Goal: Information Seeking & Learning: Learn about a topic

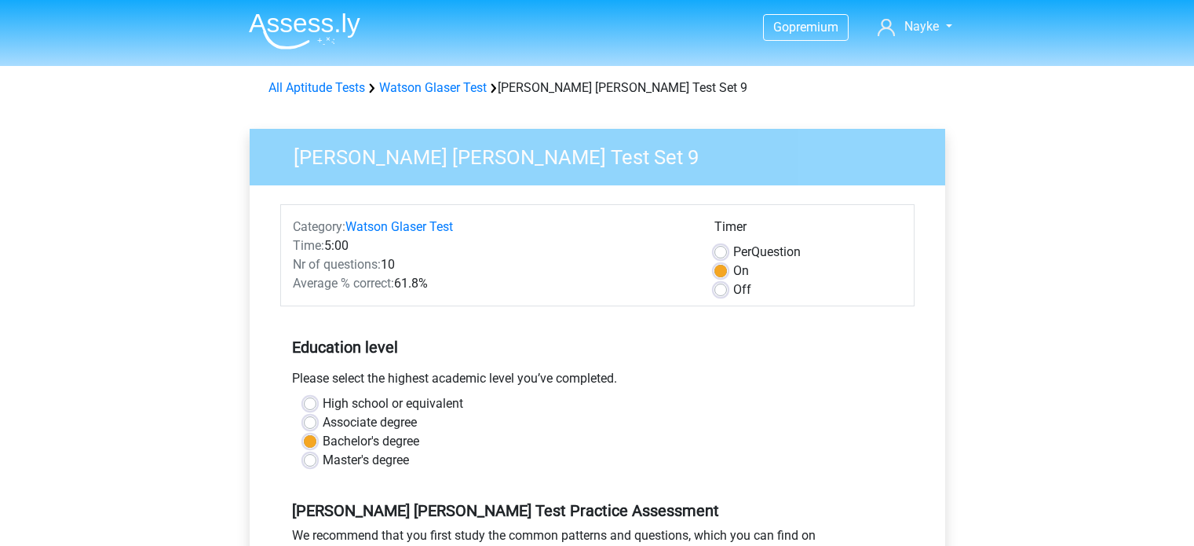
scroll to position [657, 0]
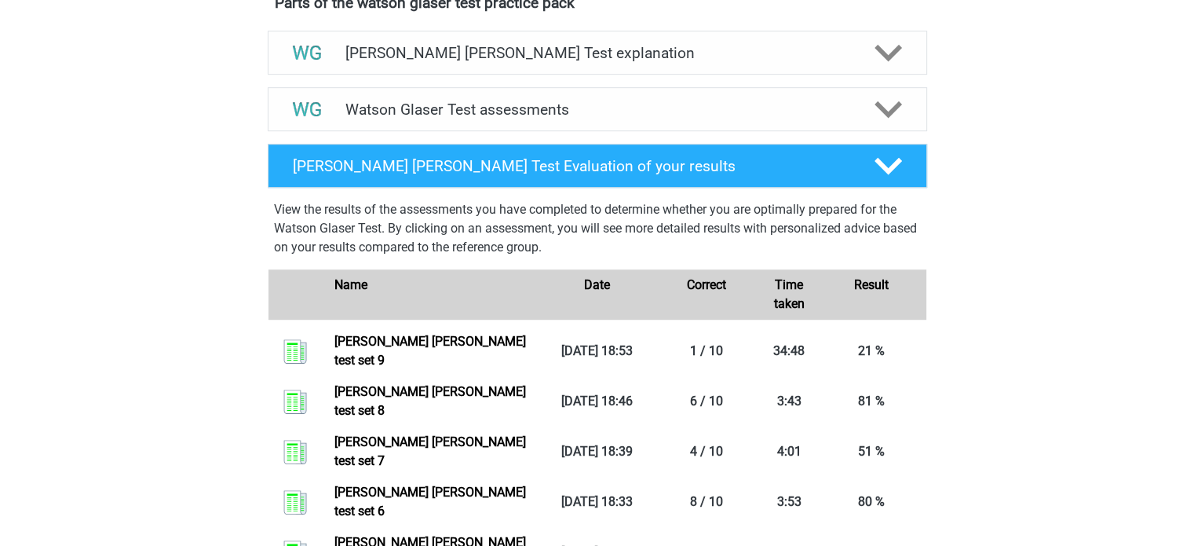
scroll to position [845, 0]
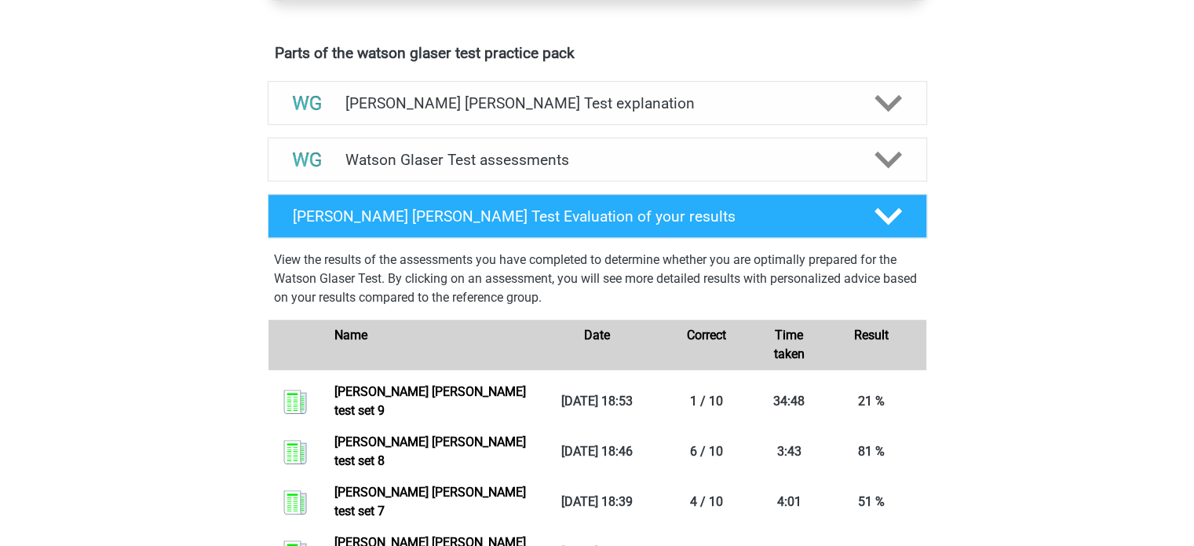
click at [427, 164] on div "Watson Glaser Test assessments" at bounding box center [598, 159] width 660 height 44
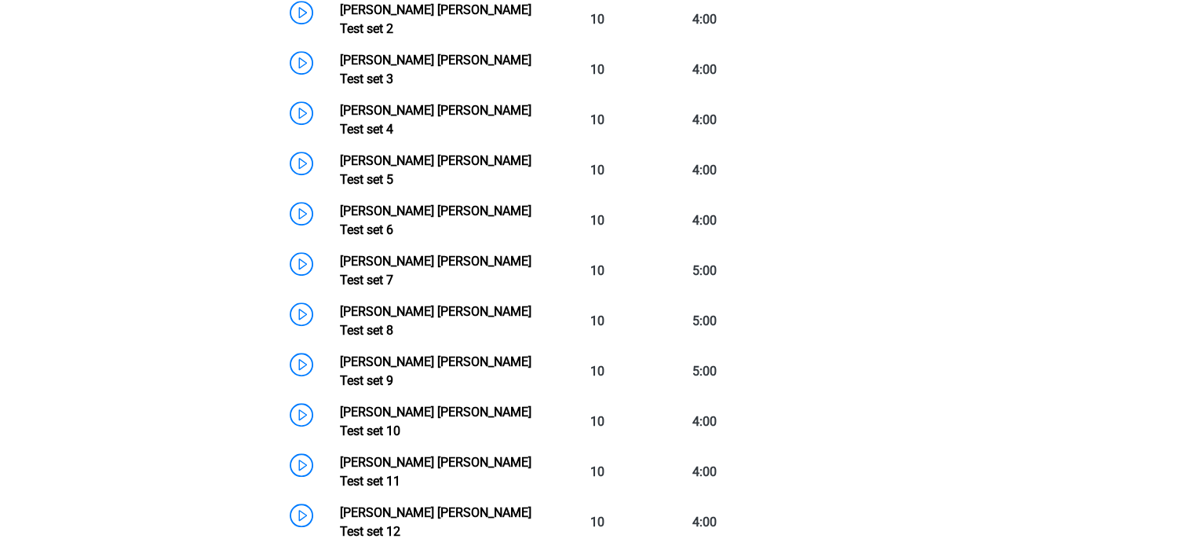
scroll to position [1171, 0]
click at [435, 353] on link "Watson Glaser Test set 9" at bounding box center [436, 370] width 192 height 34
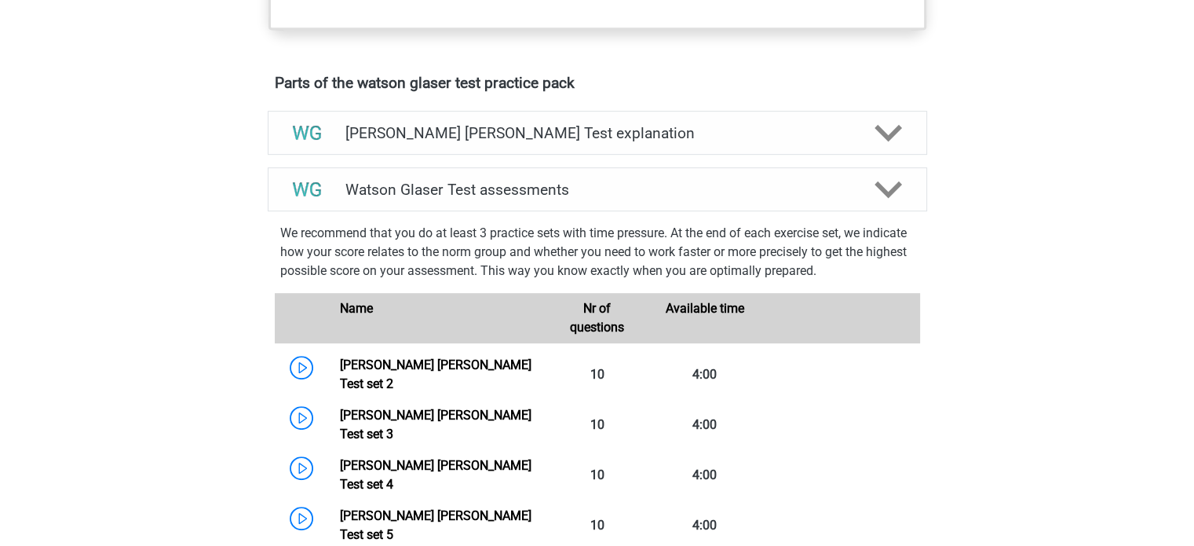
scroll to position [818, 0]
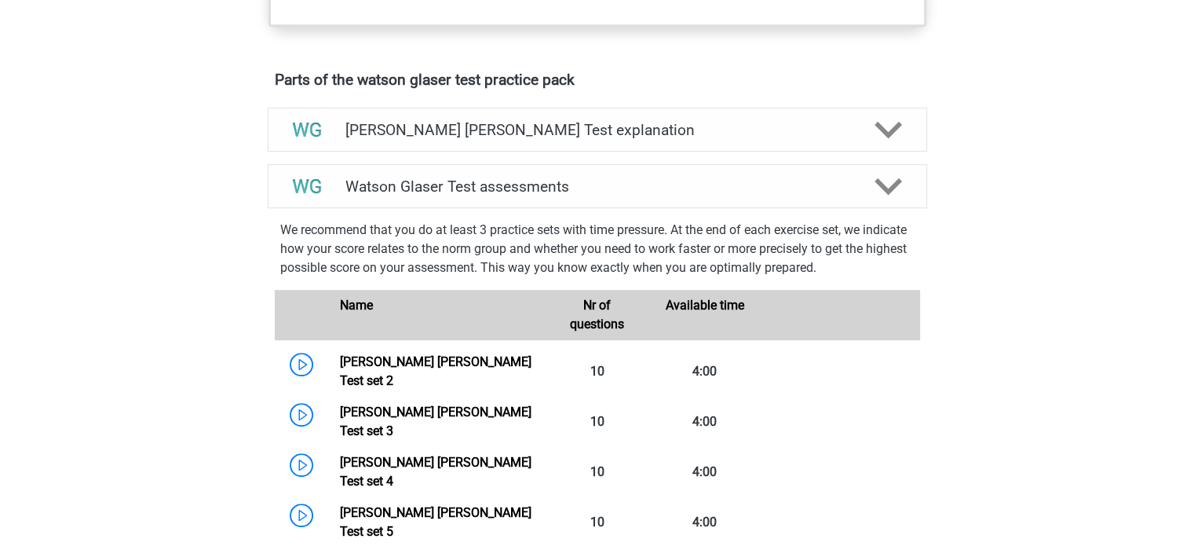
click at [895, 200] on icon at bounding box center [888, 186] width 27 height 27
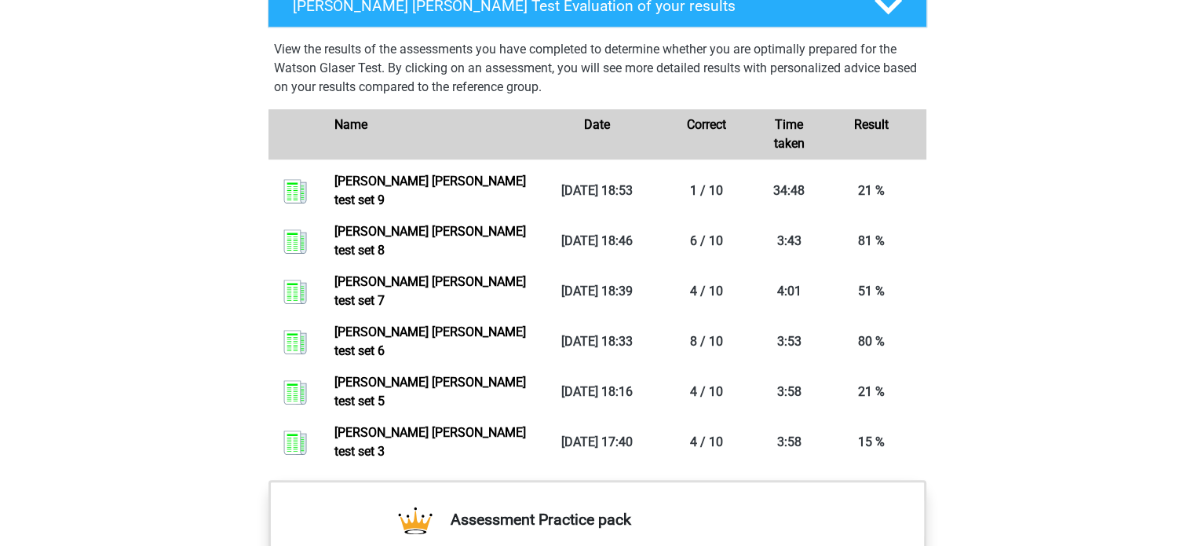
scroll to position [1056, 0]
click at [392, 235] on link "Watson glaser test set 8" at bounding box center [431, 240] width 192 height 34
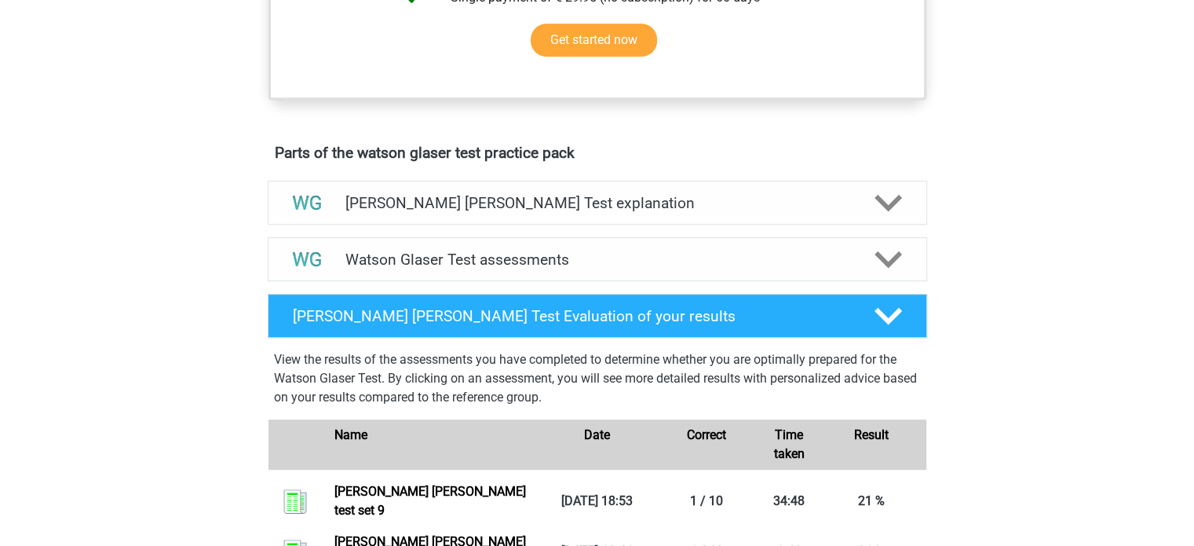
scroll to position [735, 0]
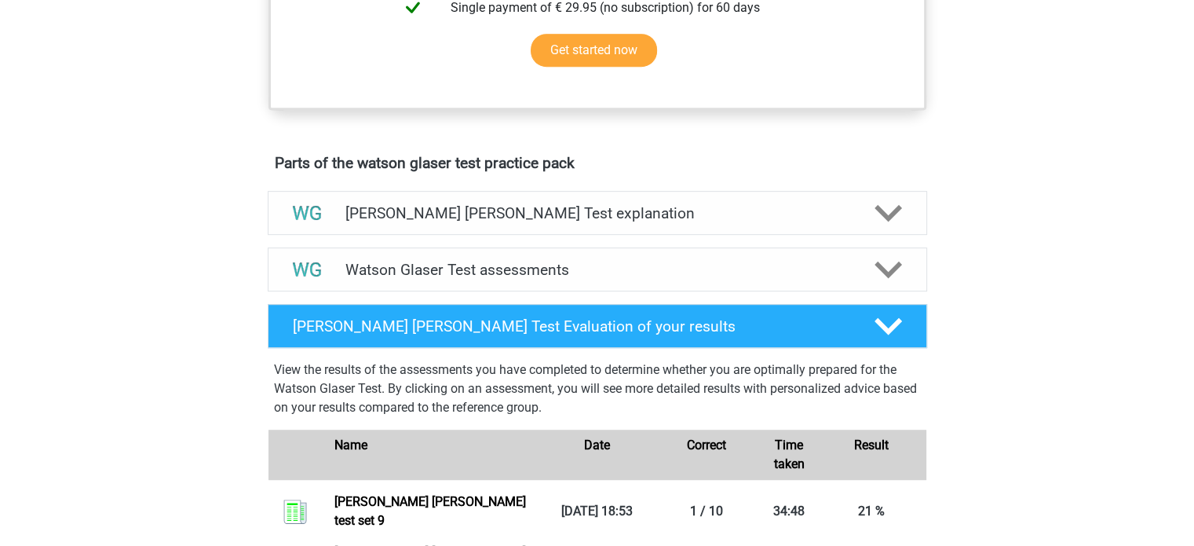
click at [517, 291] on div "Watson Glaser Test assessments" at bounding box center [598, 269] width 660 height 44
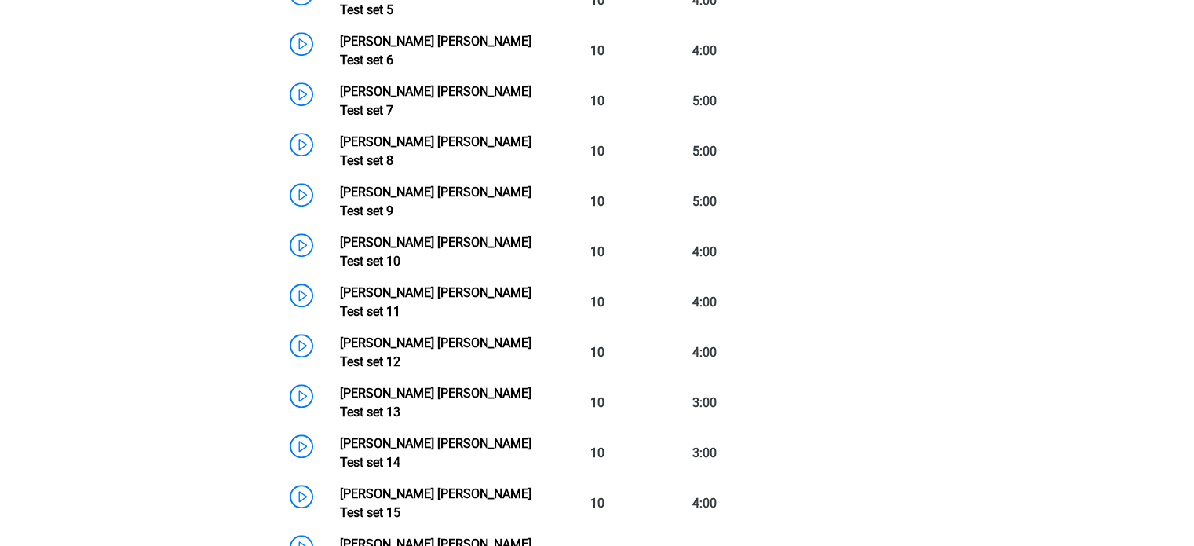
scroll to position [1339, 0]
click at [340, 236] on link "Watson Glaser Test set 10" at bounding box center [436, 253] width 192 height 34
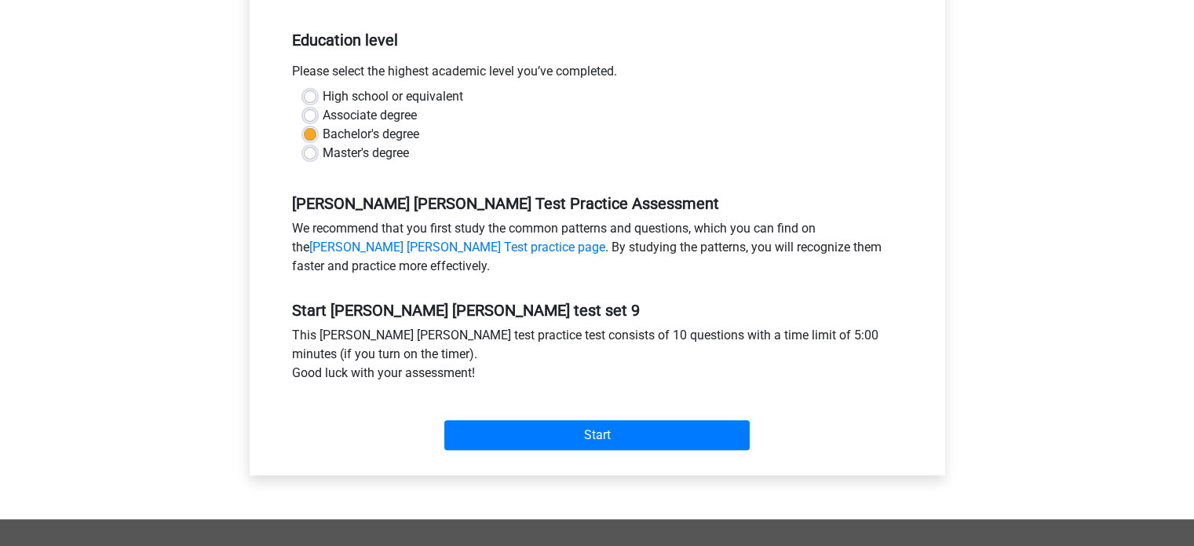
scroll to position [306, 0]
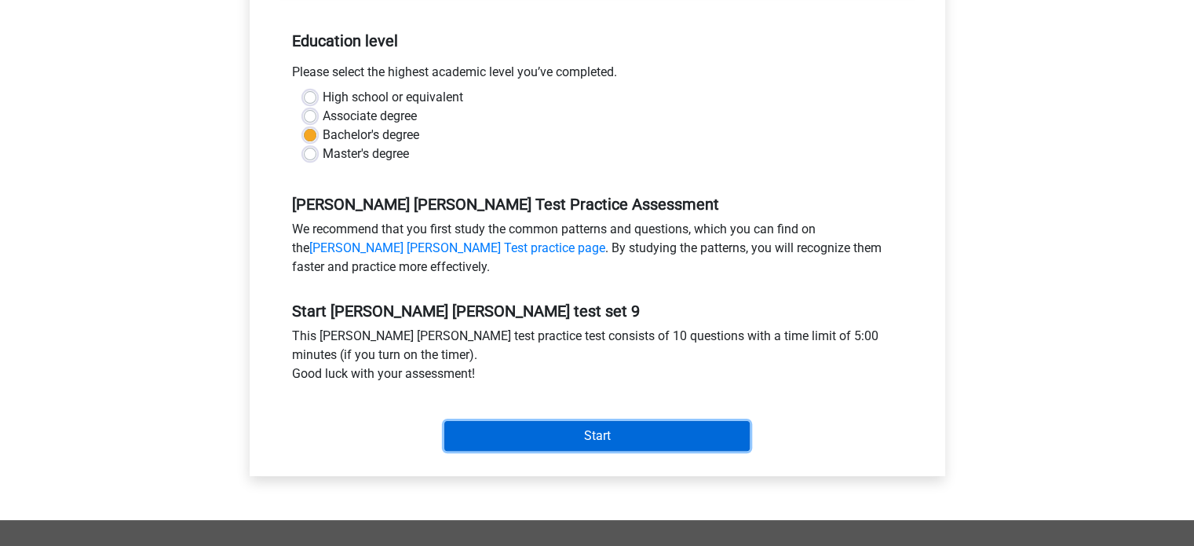
click at [512, 436] on input "Start" at bounding box center [596, 436] width 305 height 30
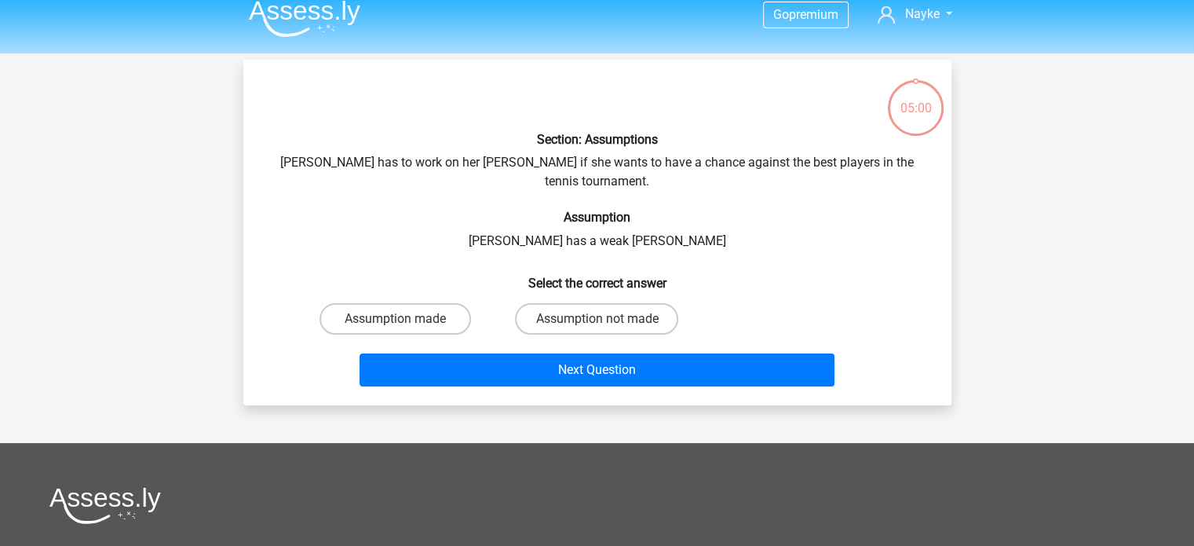
scroll to position [14, 0]
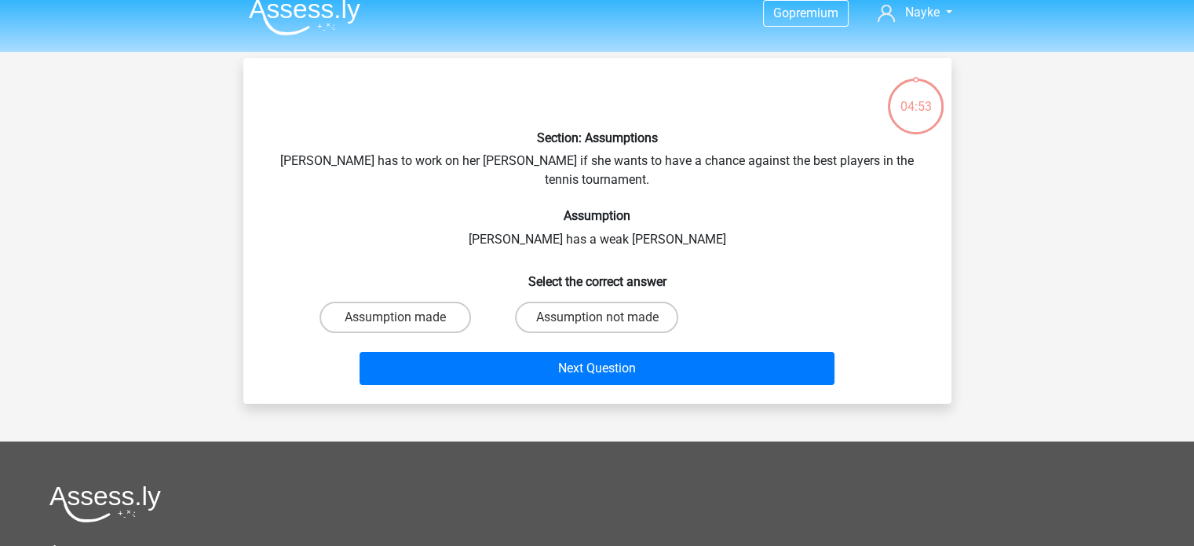
click at [571, 302] on label "Assumption not made" at bounding box center [596, 317] width 163 height 31
click at [597, 317] on input "Assumption not made" at bounding box center [602, 322] width 10 height 10
radio input "true"
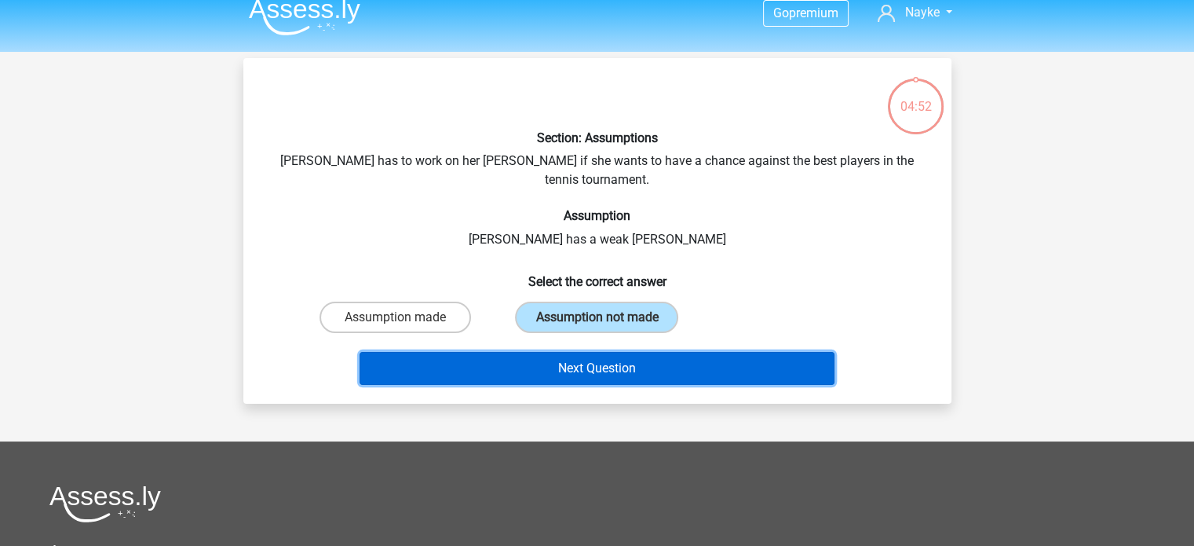
click at [552, 352] on button "Next Question" at bounding box center [597, 368] width 475 height 33
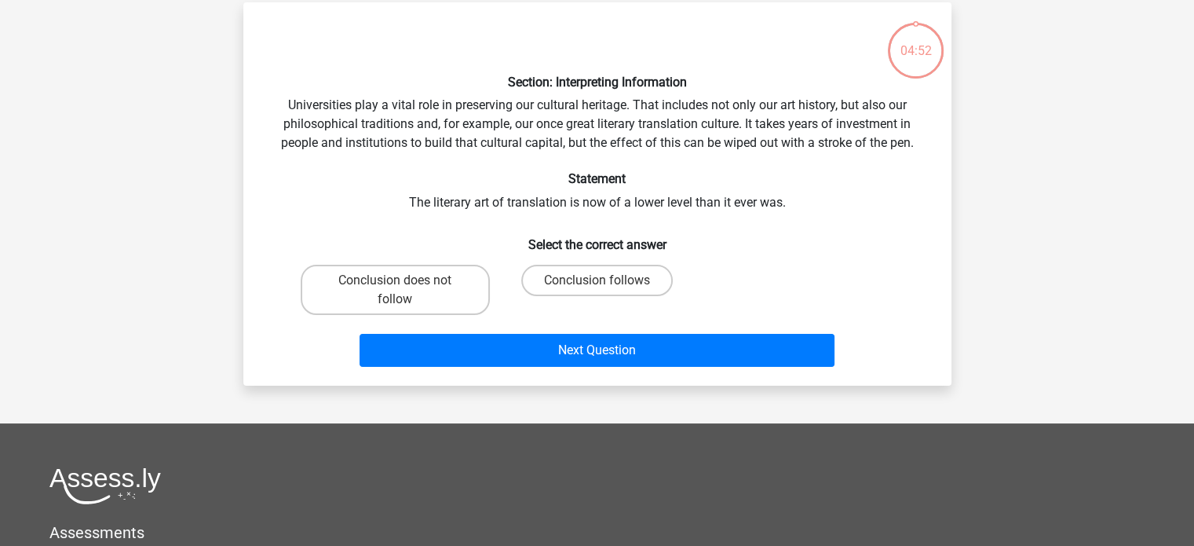
scroll to position [72, 0]
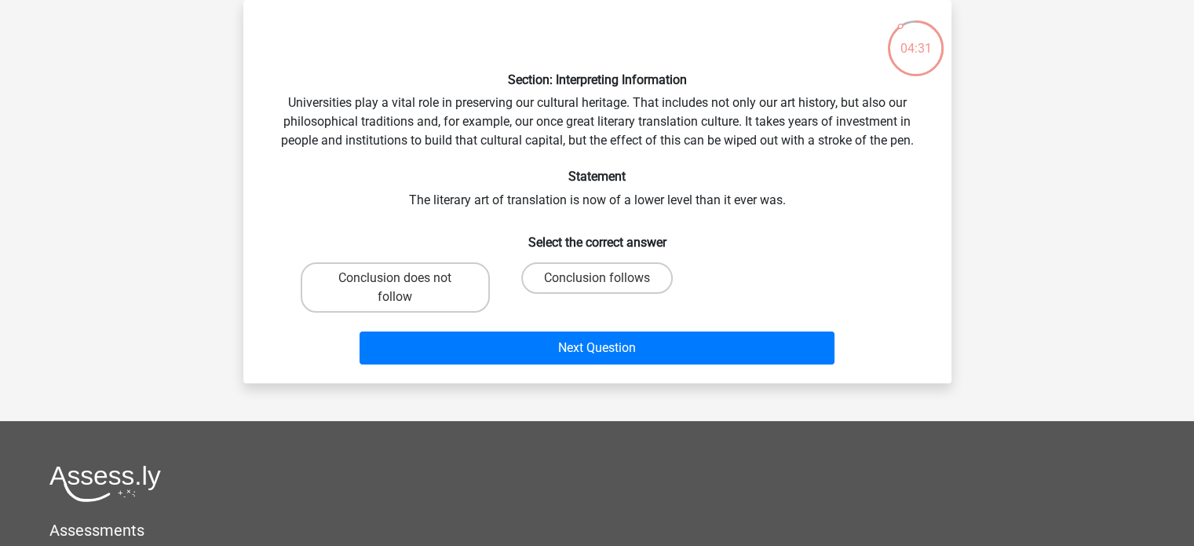
click at [630, 279] on label "Conclusion follows" at bounding box center [597, 277] width 152 height 31
click at [607, 279] on input "Conclusion follows" at bounding box center [602, 283] width 10 height 10
radio input "true"
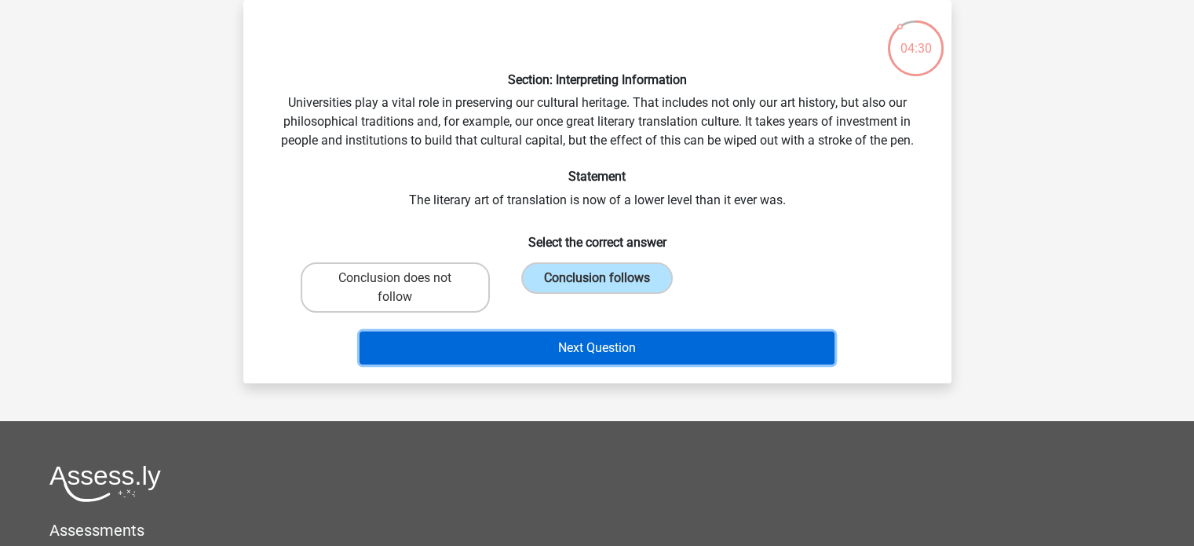
click at [597, 342] on button "Next Question" at bounding box center [597, 347] width 475 height 33
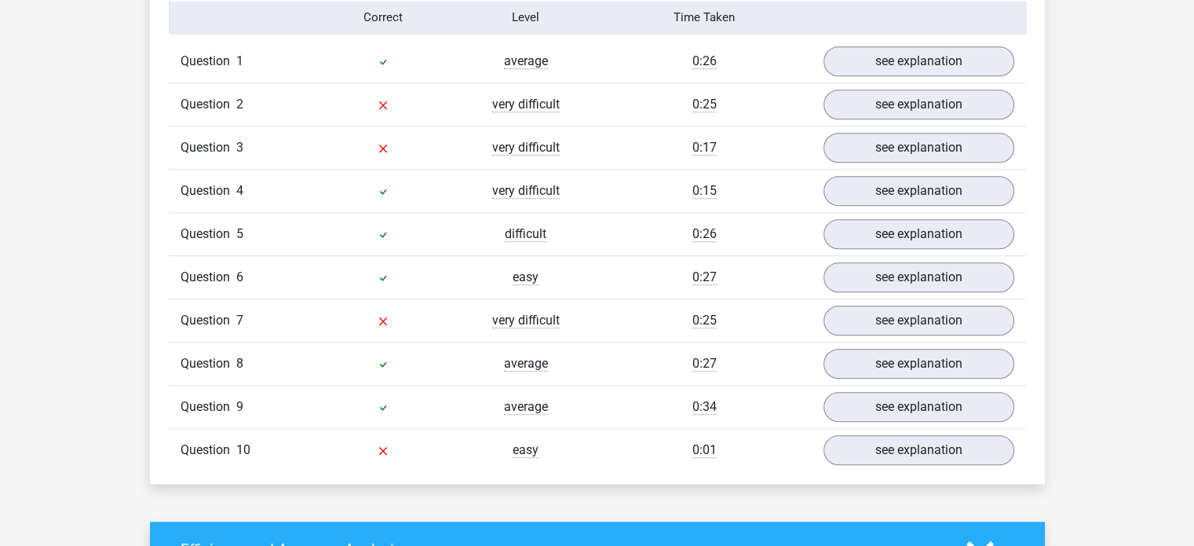
scroll to position [1233, 0]
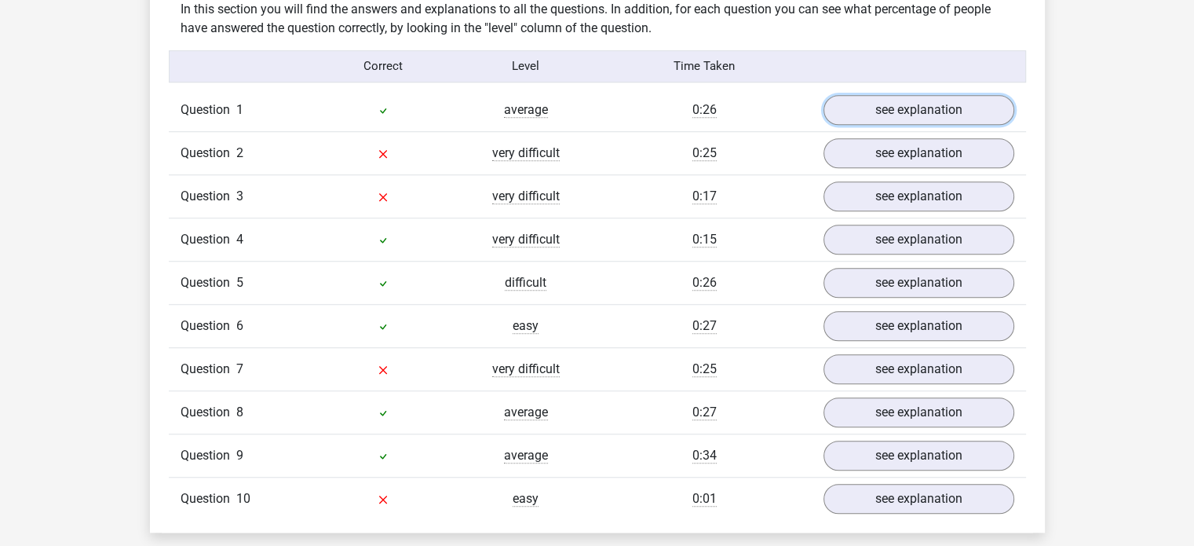
click at [913, 112] on link "see explanation" at bounding box center [919, 110] width 191 height 30
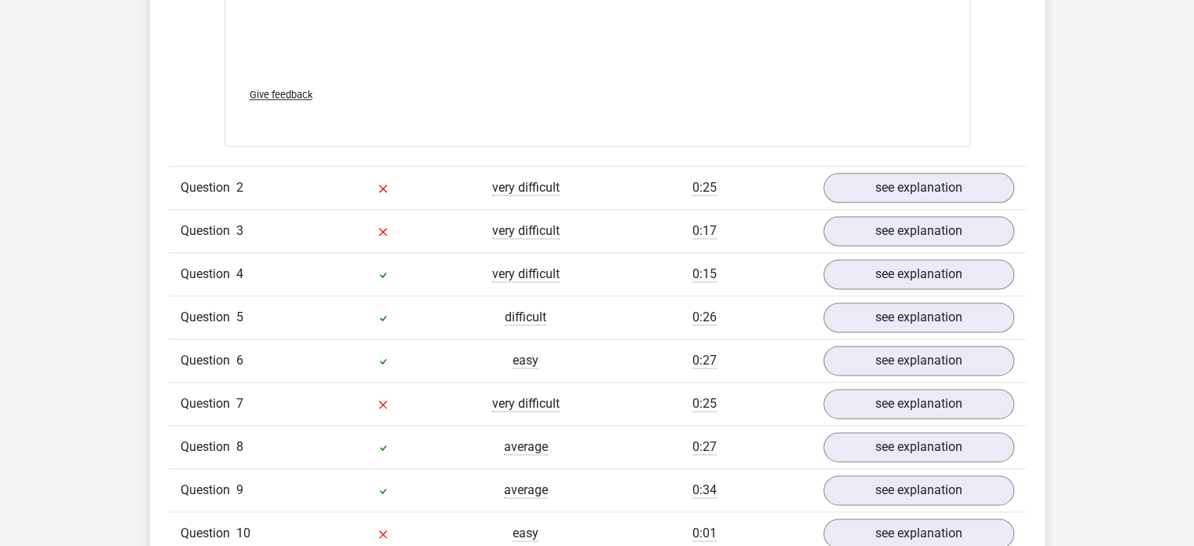
scroll to position [2036, 0]
click at [908, 186] on link "see explanation" at bounding box center [919, 188] width 191 height 30
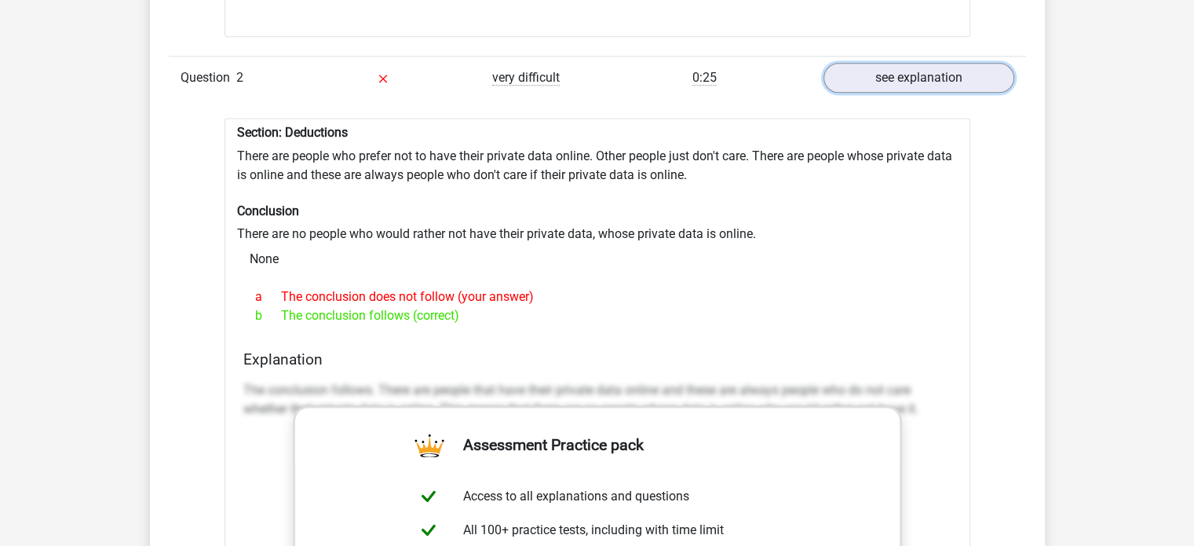
scroll to position [2150, 0]
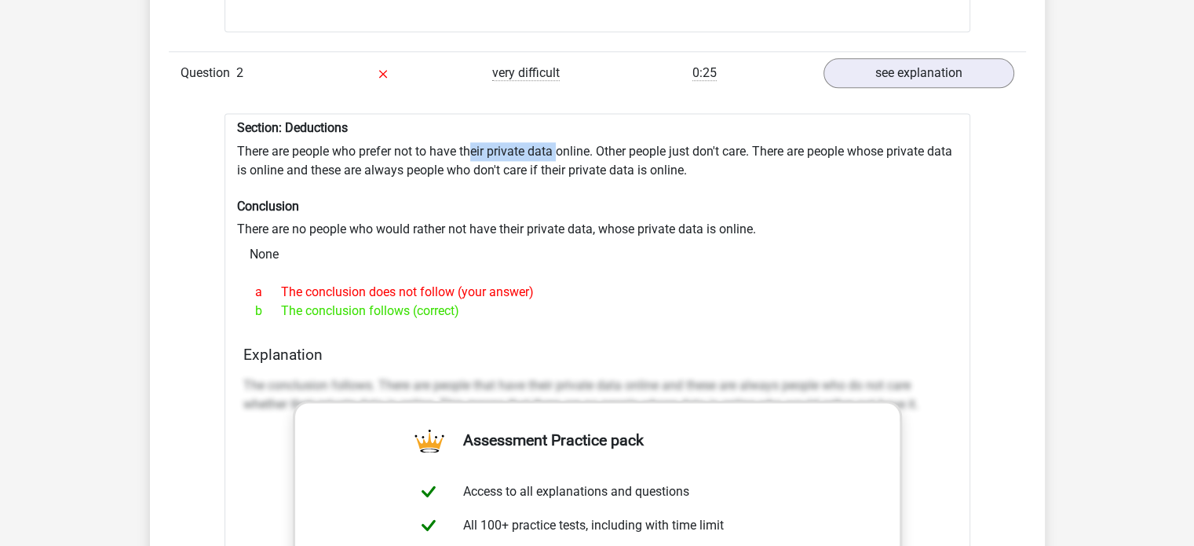
drag, startPoint x: 531, startPoint y: 151, endPoint x: 469, endPoint y: 152, distance: 62.0
click at [469, 152] on div "Section: Deductions There are people who prefer not to have their private data …" at bounding box center [598, 513] width 746 height 800
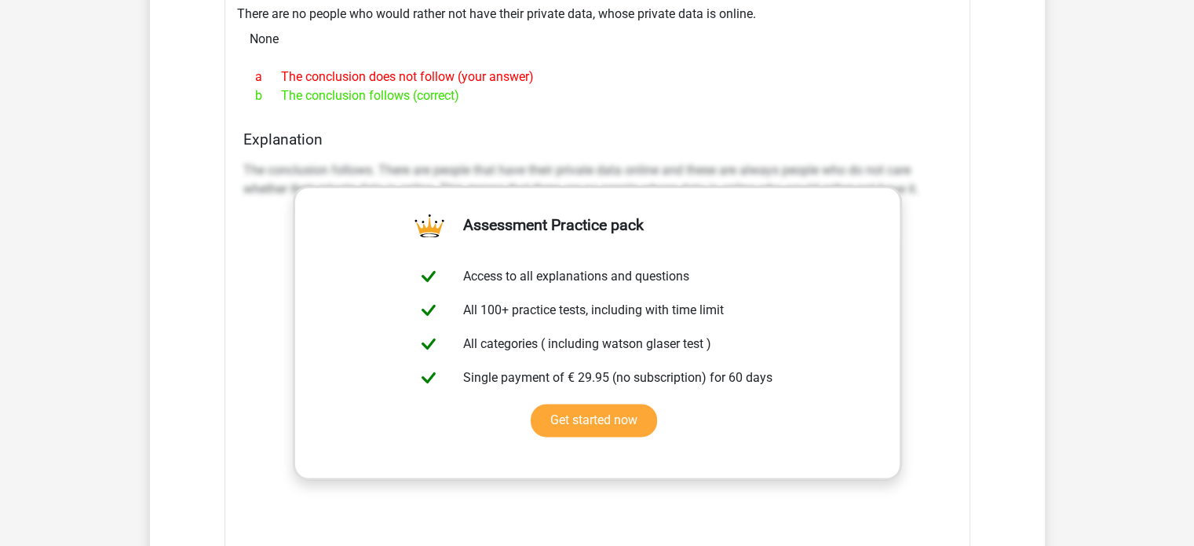
scroll to position [1968, 0]
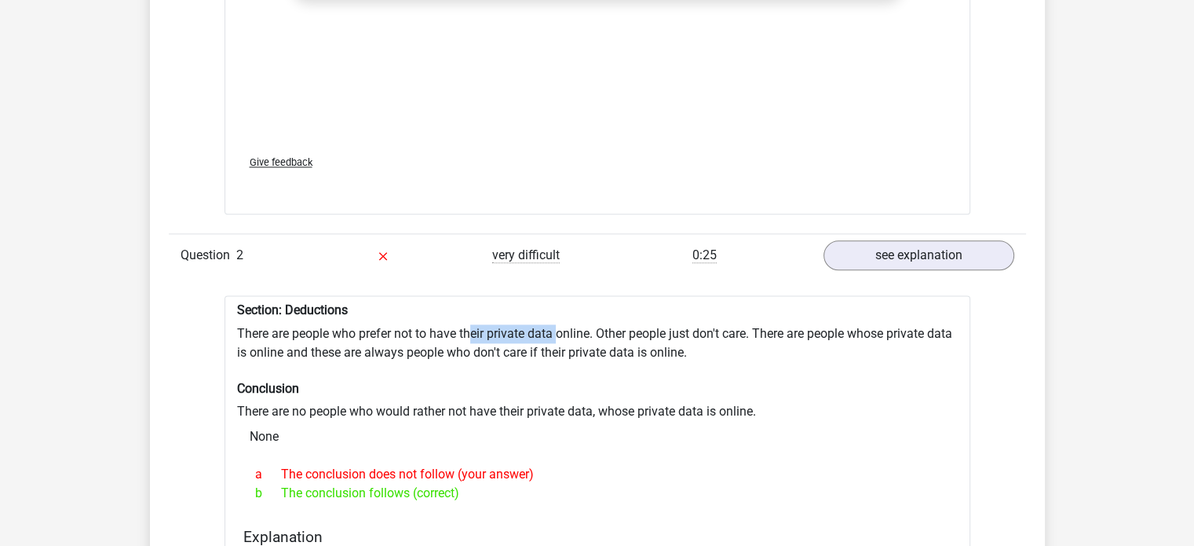
click at [1172, 150] on div "Go premium Nayke 202206655@alu.comillas.edu" at bounding box center [597, 550] width 1194 height 5036
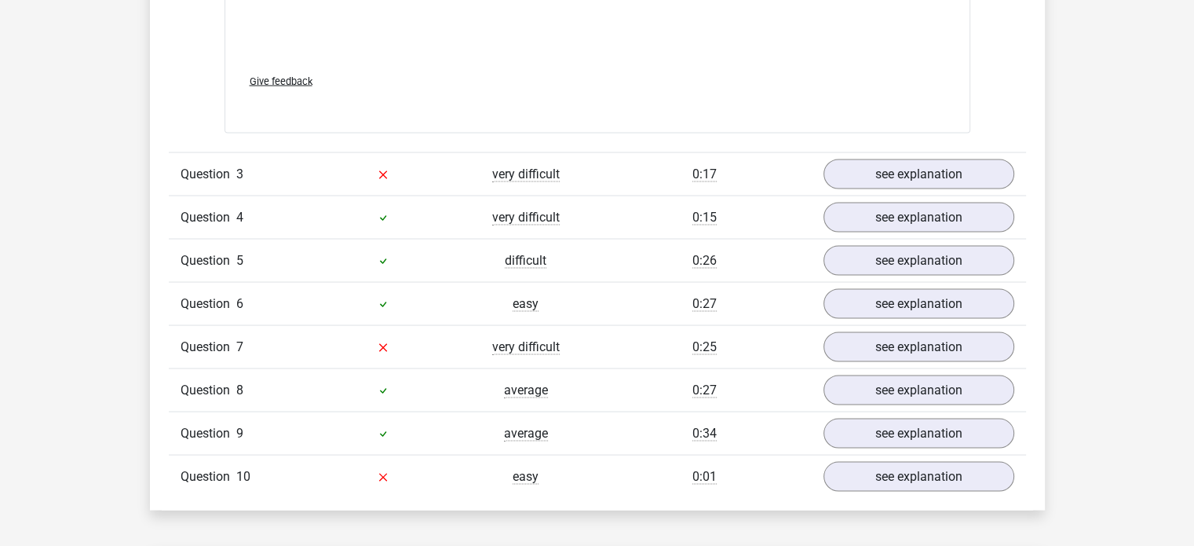
scroll to position [2927, 0]
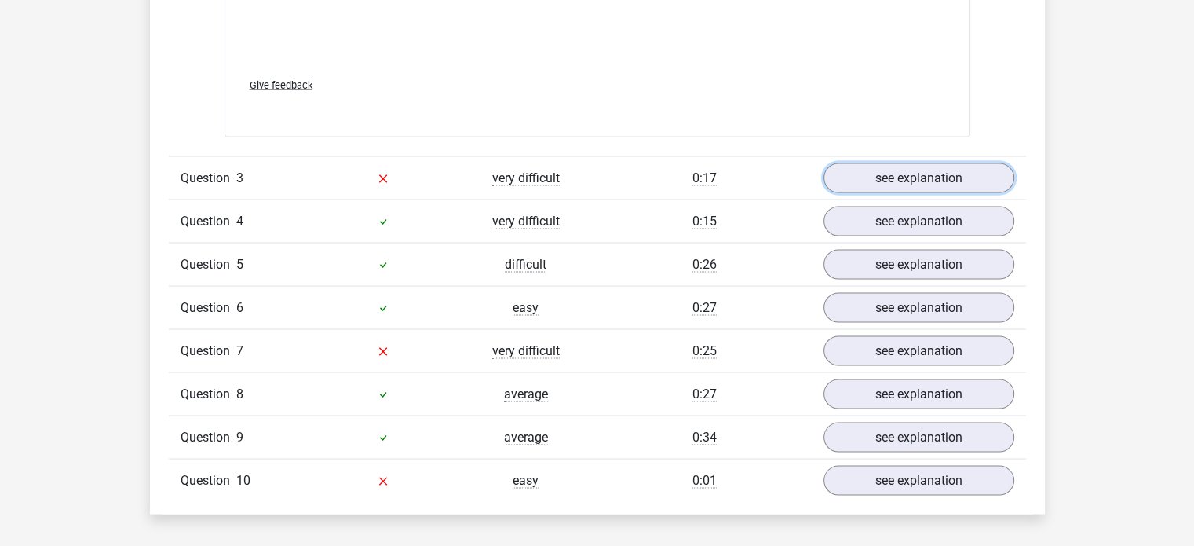
click at [882, 177] on link "see explanation" at bounding box center [919, 178] width 191 height 30
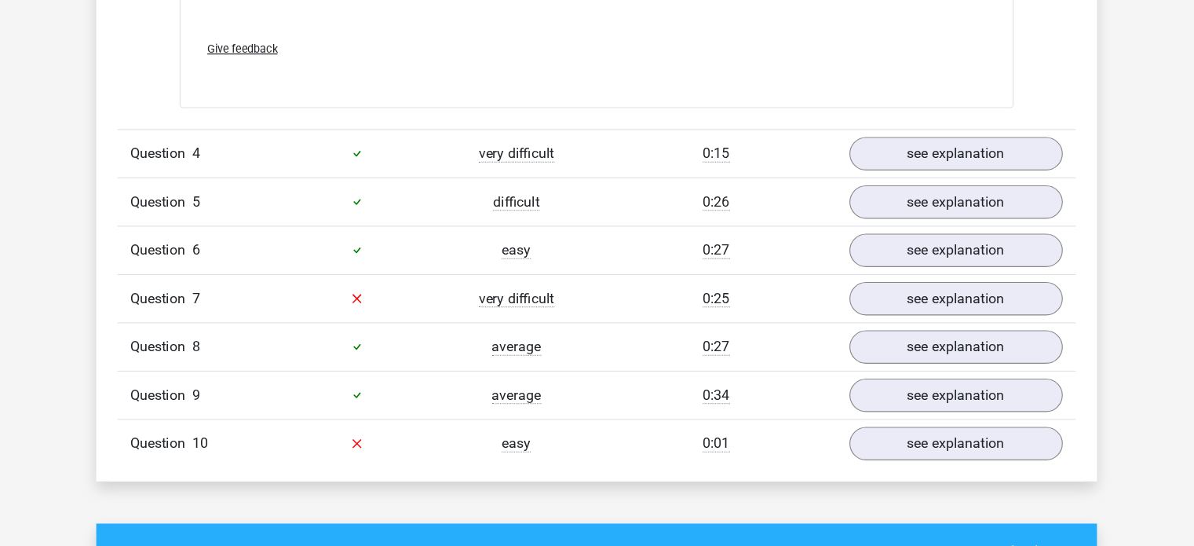
scroll to position [3869, 0]
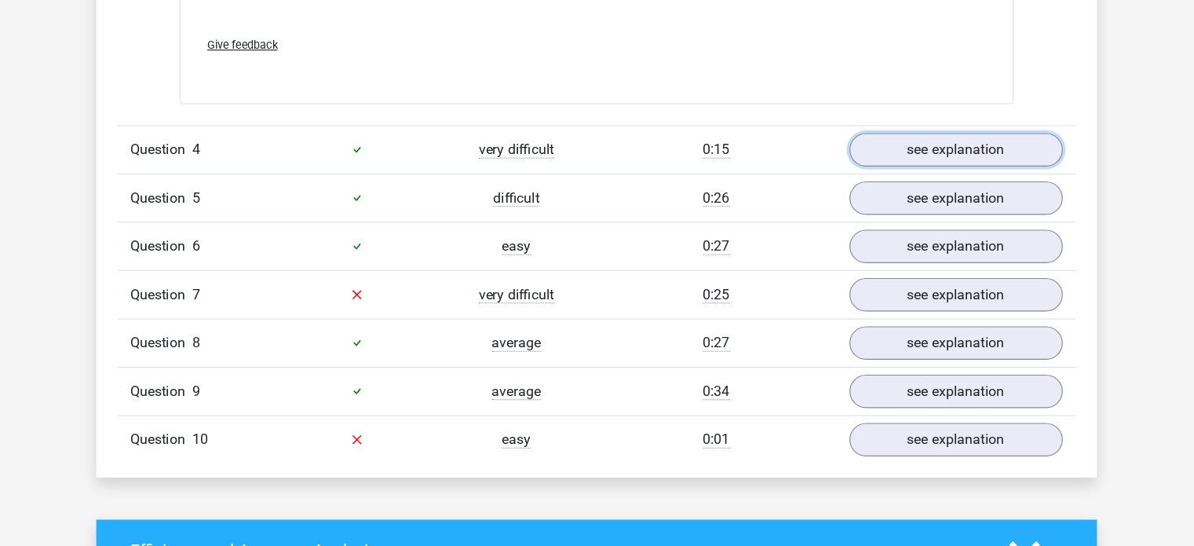
click at [855, 183] on link "see explanation" at bounding box center [919, 191] width 191 height 30
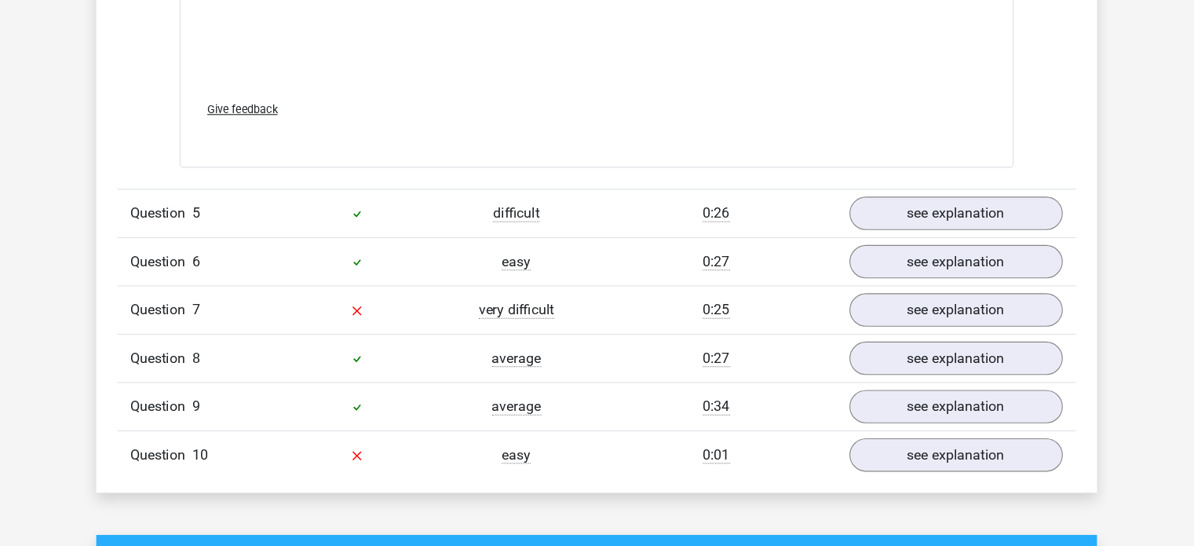
scroll to position [4769, 0]
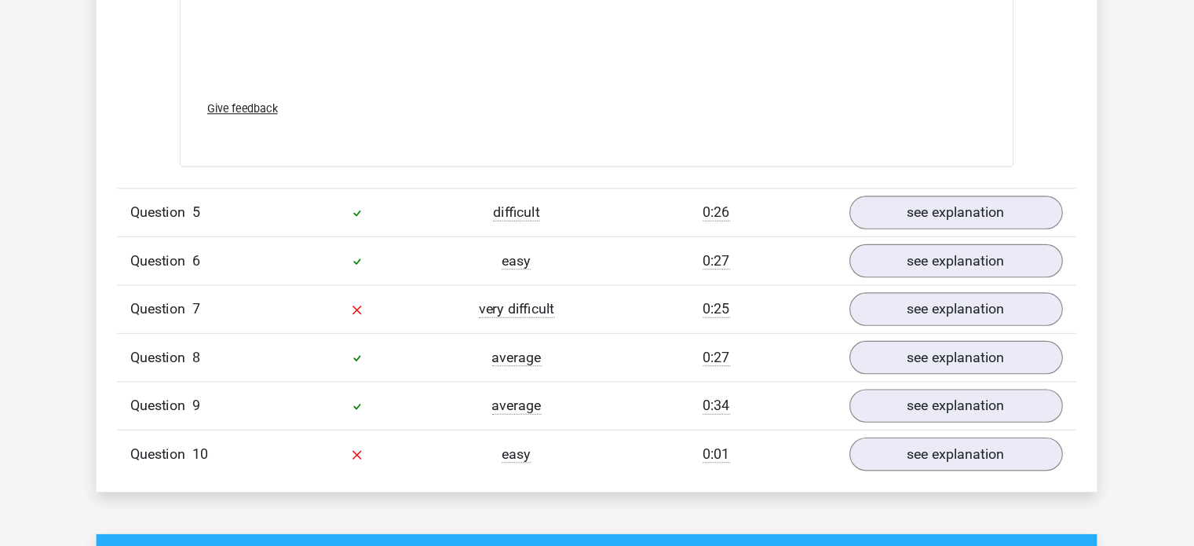
click at [913, 259] on div "Question 5 difficult 0:26 see explanation" at bounding box center [598, 246] width 858 height 43
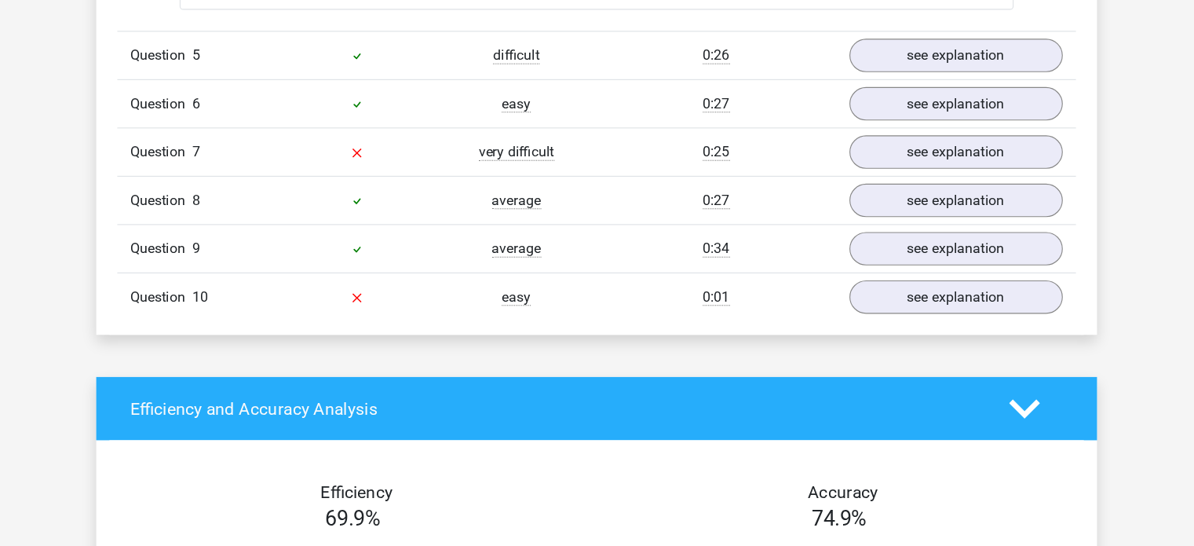
scroll to position [4910, 0]
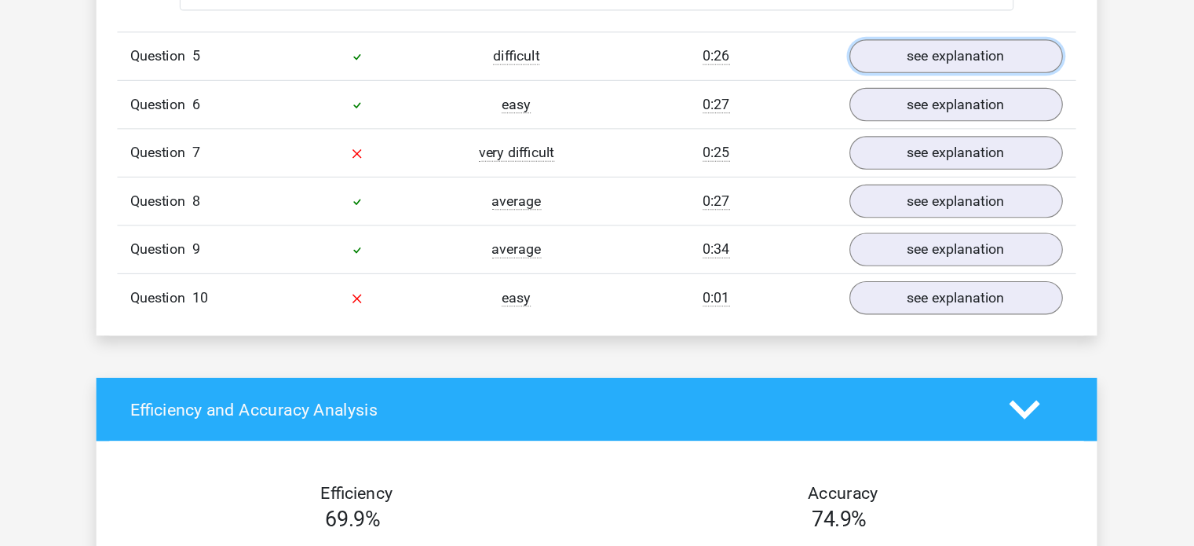
click at [907, 108] on link "see explanation" at bounding box center [919, 107] width 191 height 30
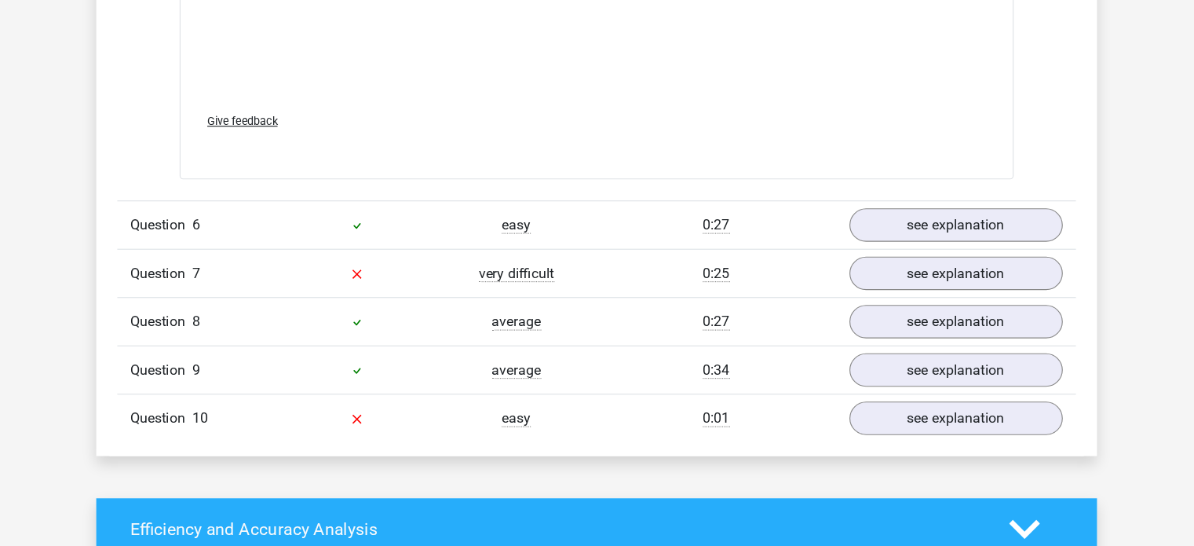
scroll to position [5621, 0]
click at [929, 258] on link "see explanation" at bounding box center [919, 258] width 191 height 30
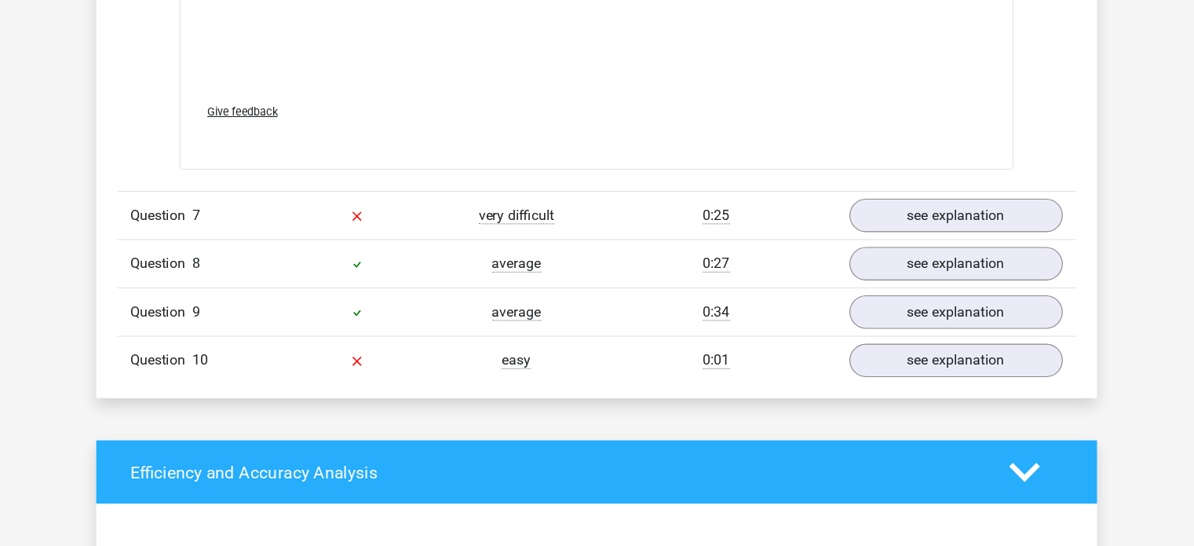
scroll to position [6524, 0]
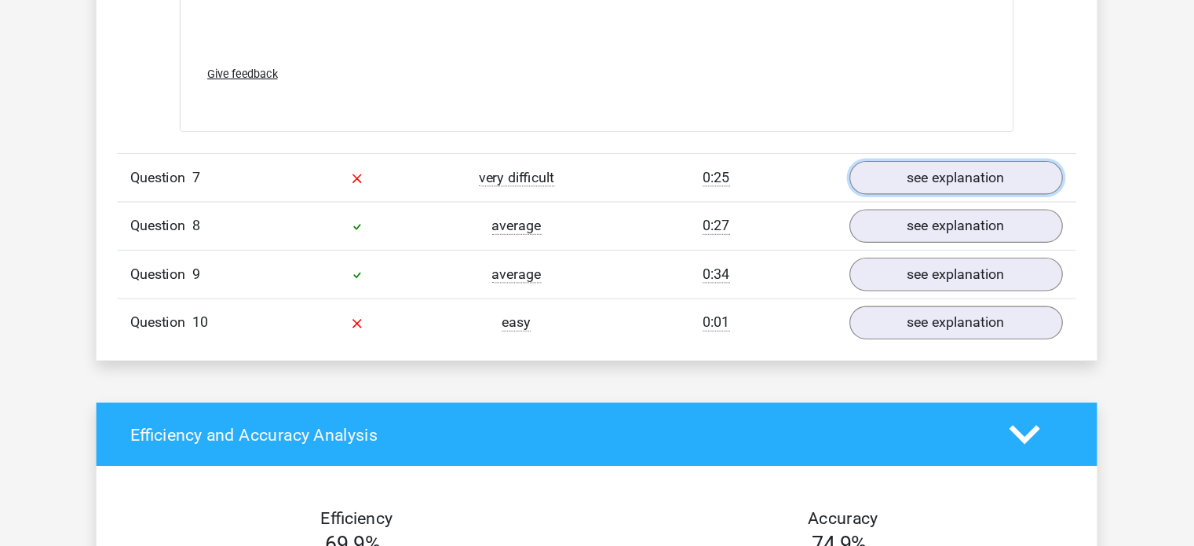
click at [932, 206] on link "see explanation" at bounding box center [919, 216] width 191 height 30
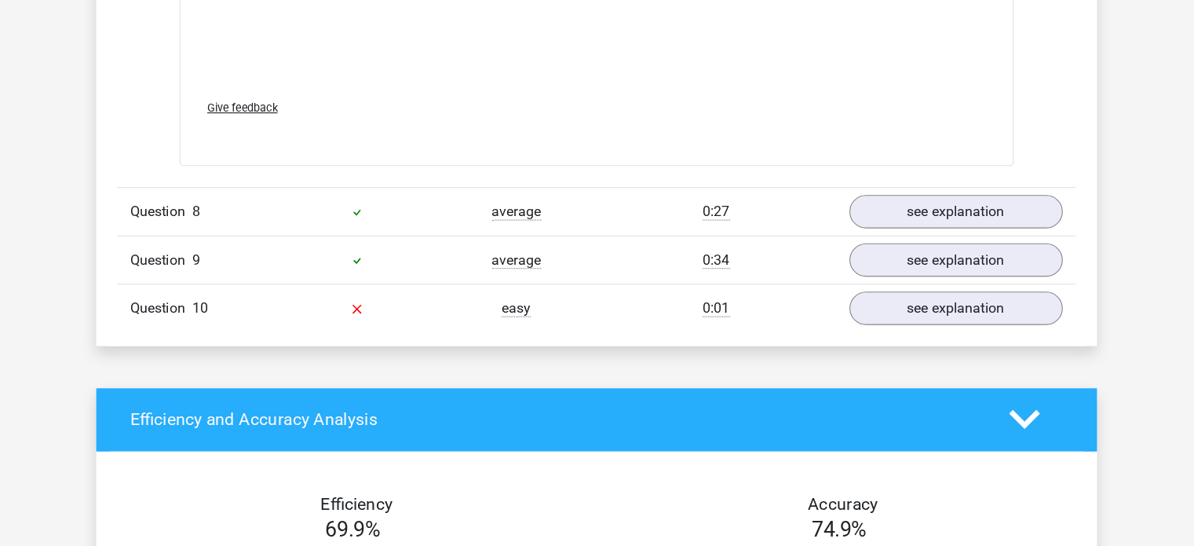
scroll to position [7488, 0]
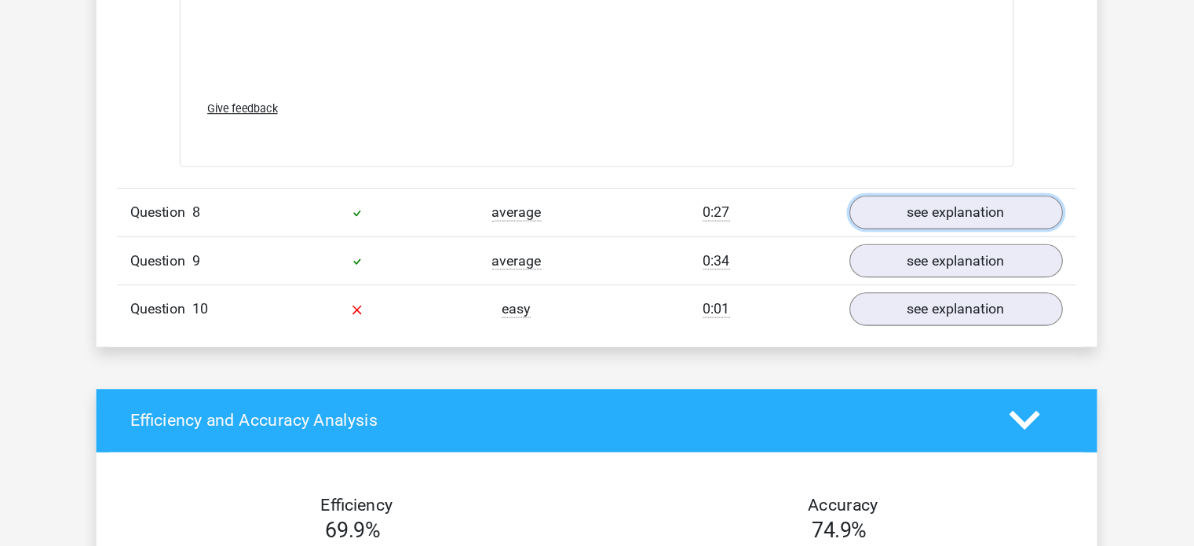
click at [876, 195] on link "see explanation" at bounding box center [919, 190] width 191 height 30
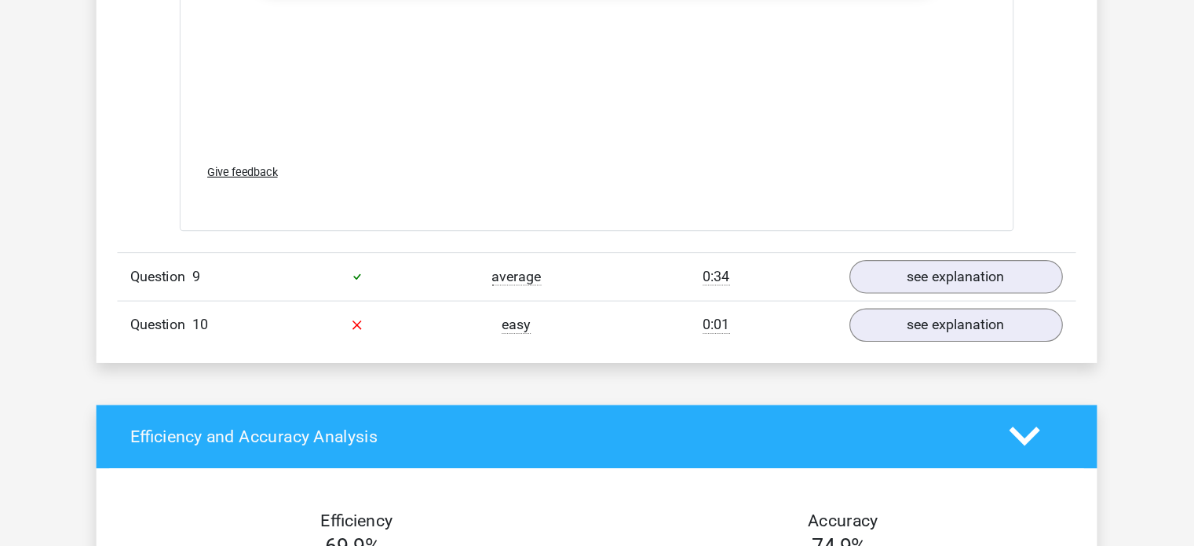
scroll to position [8290, 0]
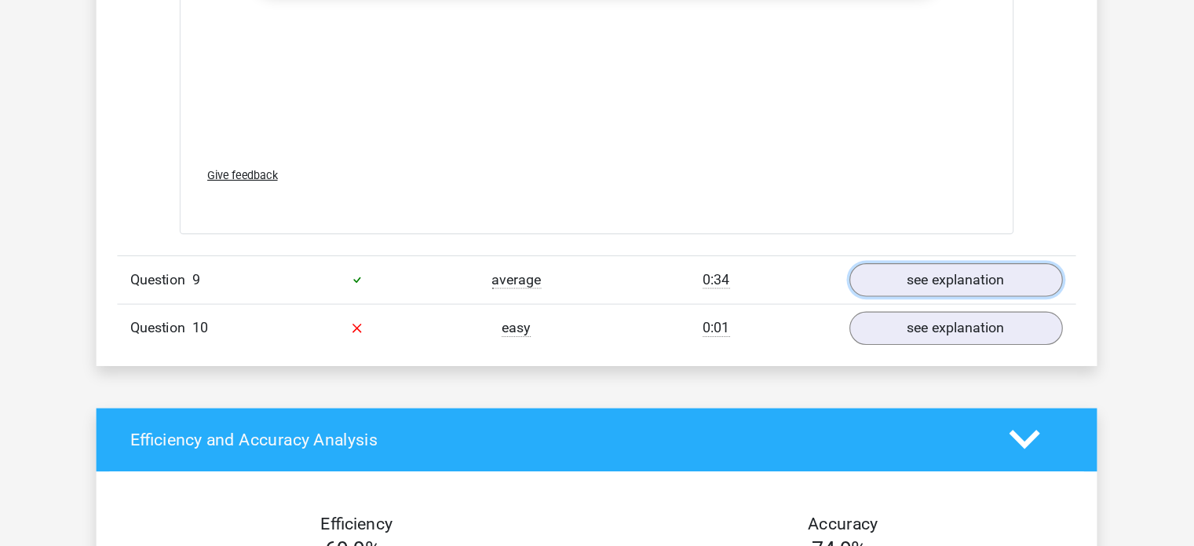
click at [921, 248] on link "see explanation" at bounding box center [919, 251] width 191 height 30
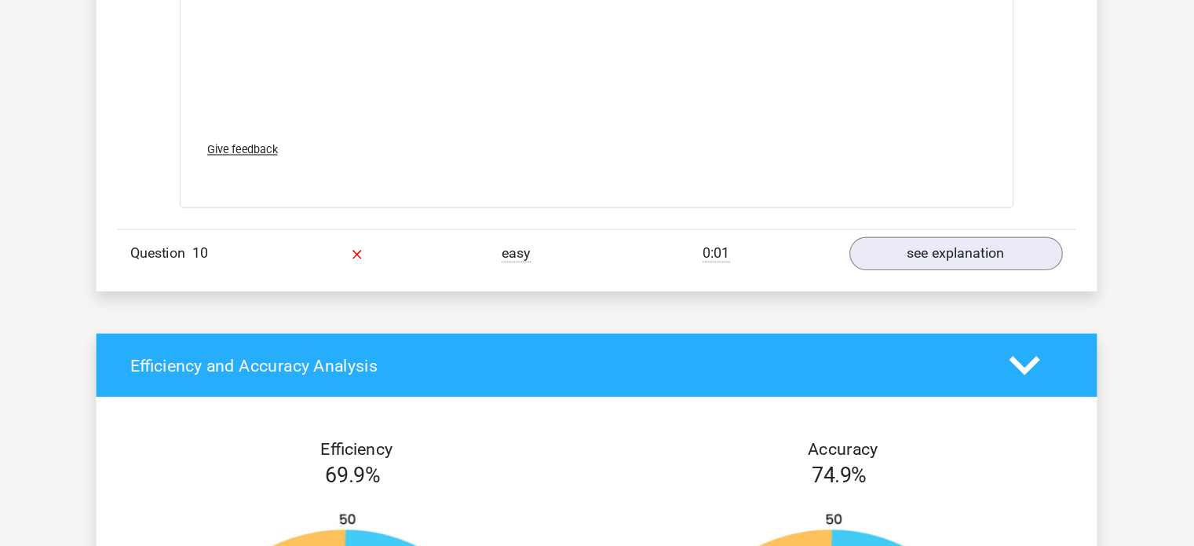
scroll to position [9242, 0]
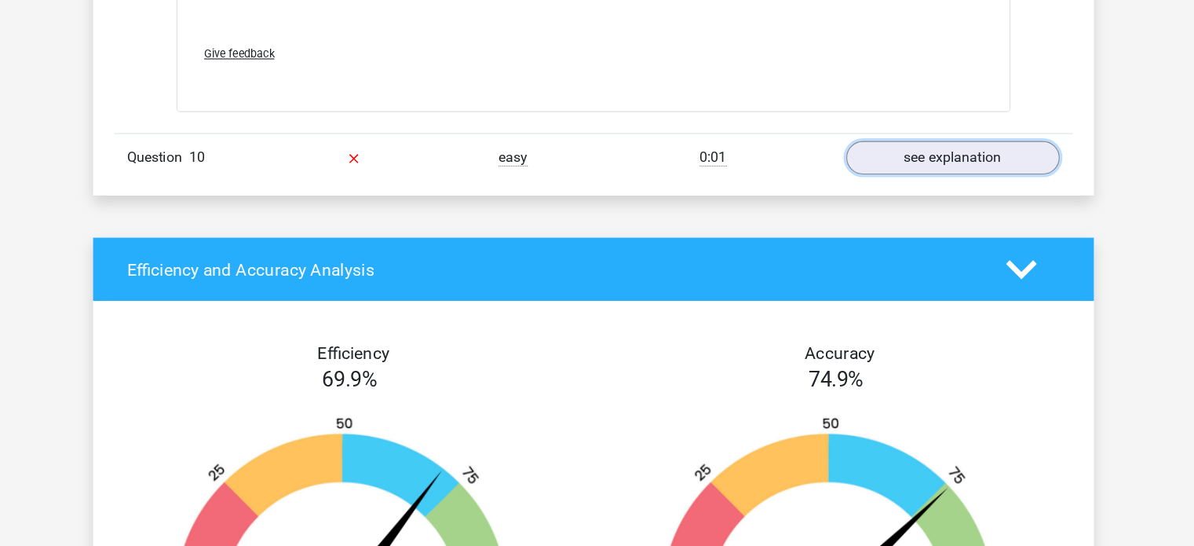
click at [858, 183] on link "see explanation" at bounding box center [919, 198] width 191 height 30
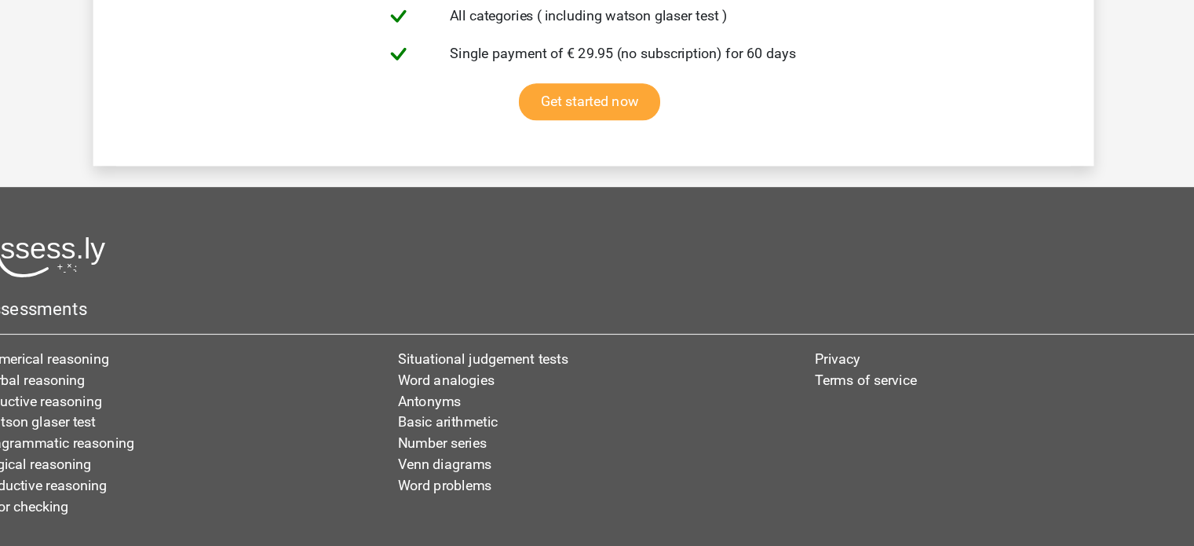
scroll to position [11239, 0]
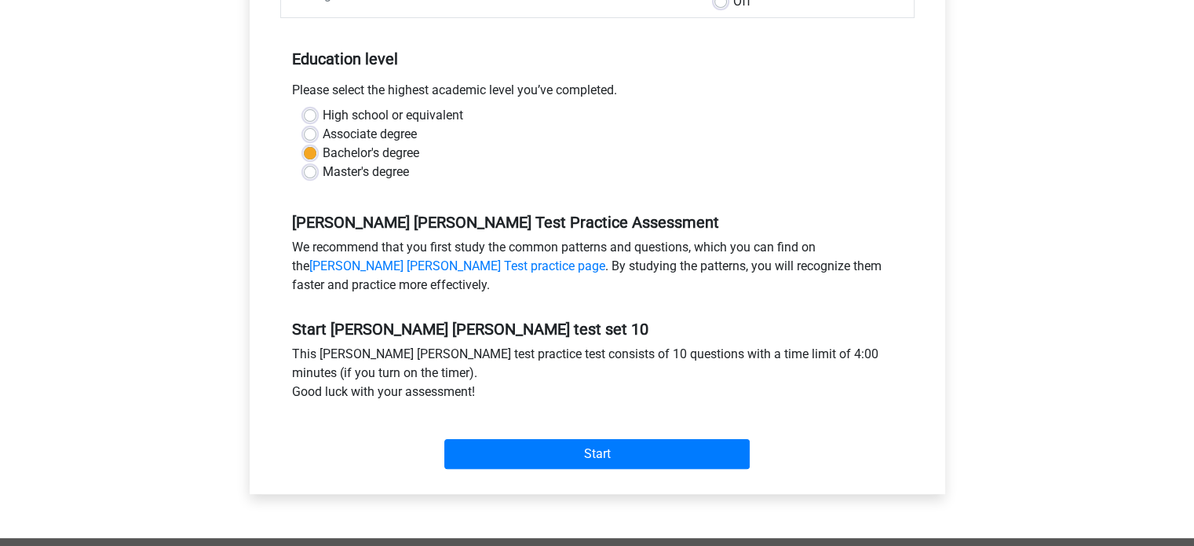
scroll to position [426, 0]
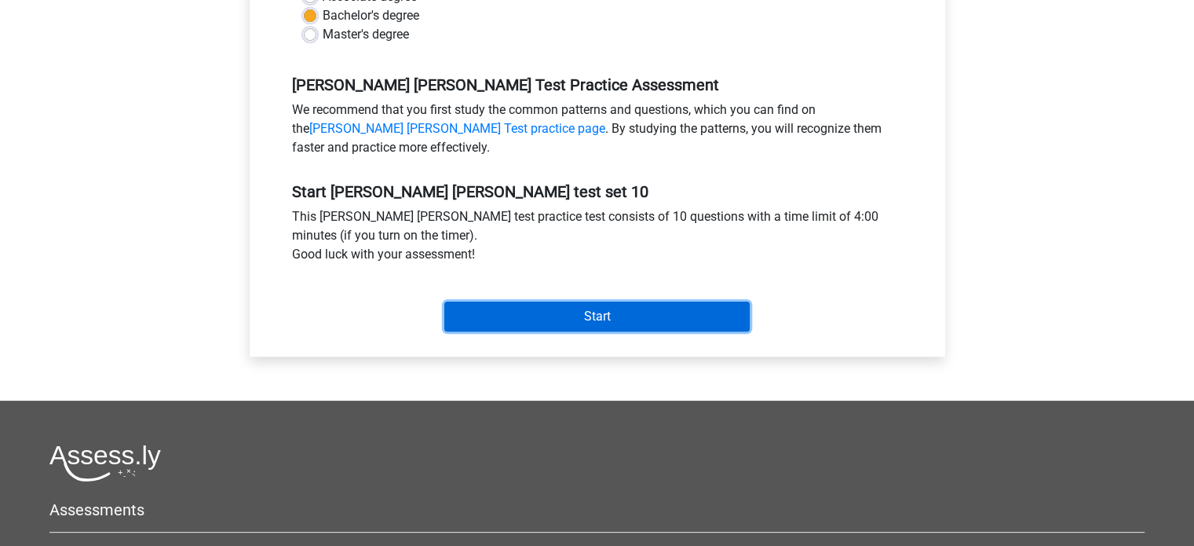
click at [542, 316] on input "Start" at bounding box center [596, 317] width 305 height 30
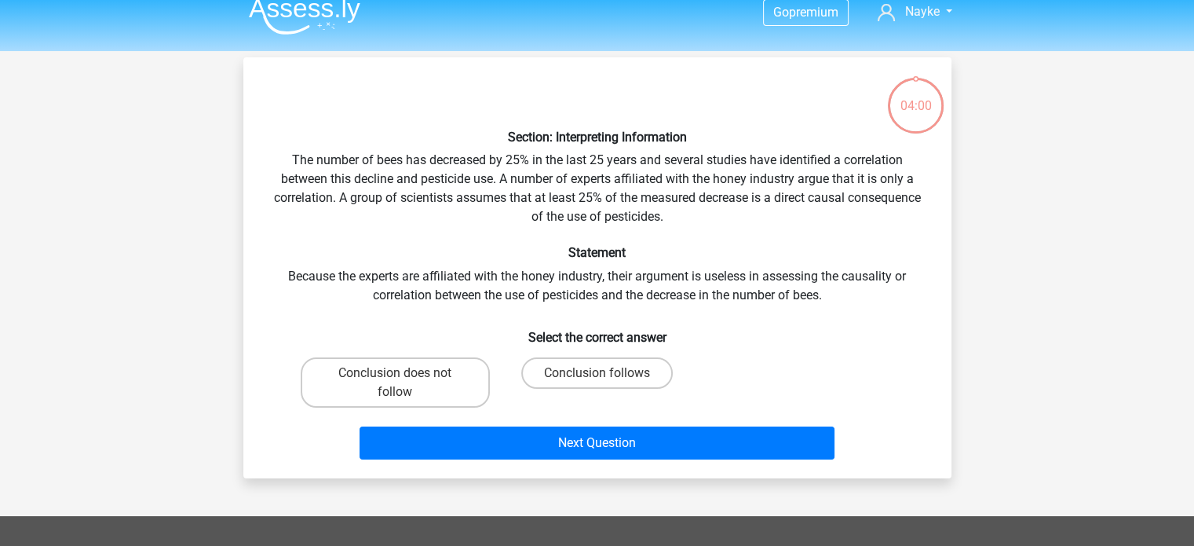
scroll to position [16, 0]
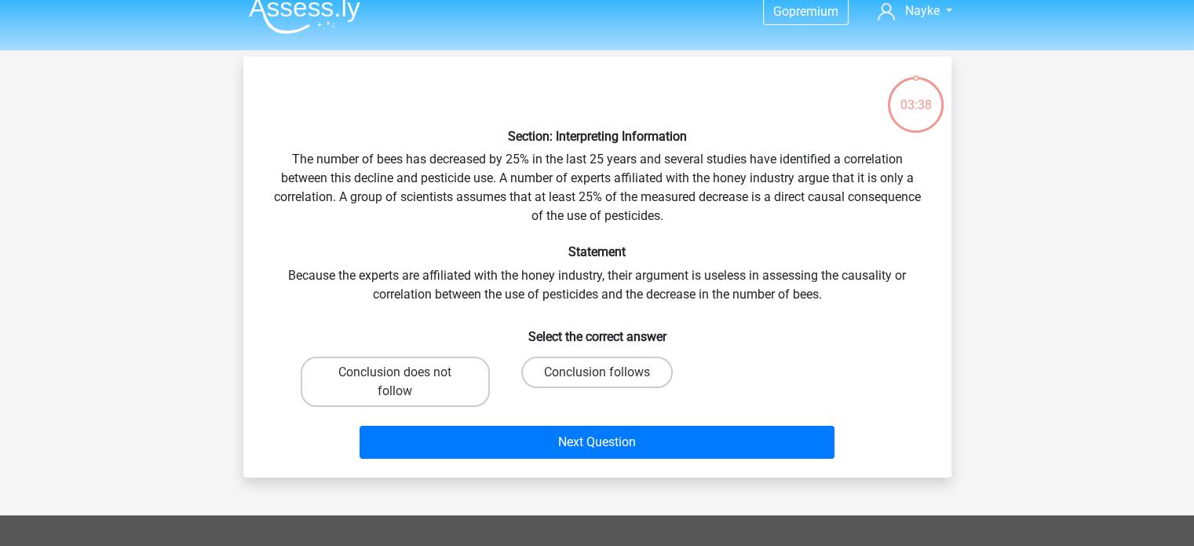
click at [412, 383] on label "Conclusion does not follow" at bounding box center [395, 382] width 189 height 50
click at [405, 382] on input "Conclusion does not follow" at bounding box center [400, 377] width 10 height 10
radio input "true"
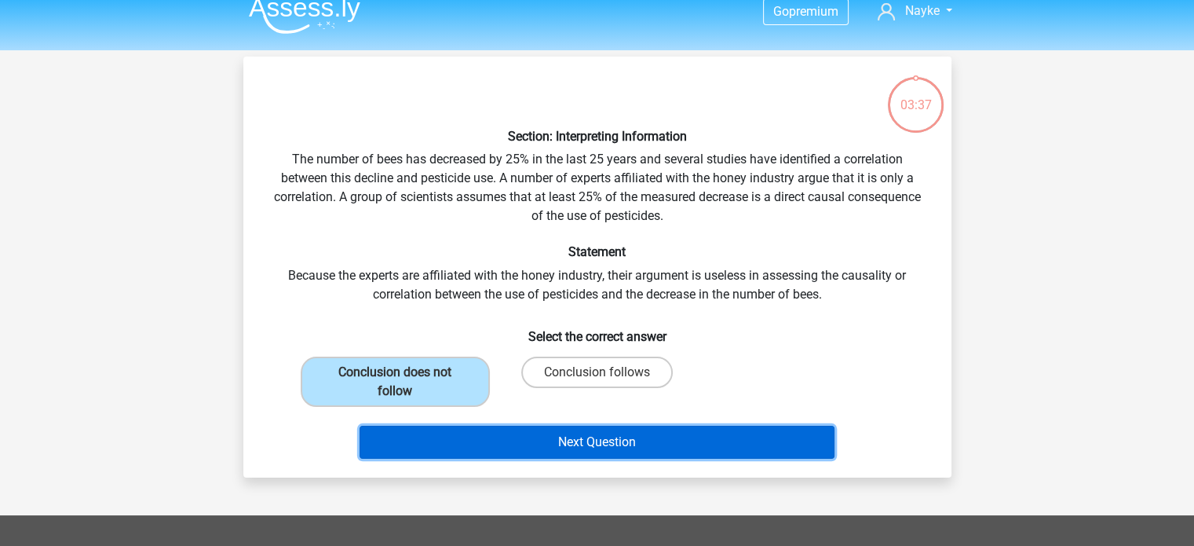
click at [493, 445] on button "Next Question" at bounding box center [597, 442] width 475 height 33
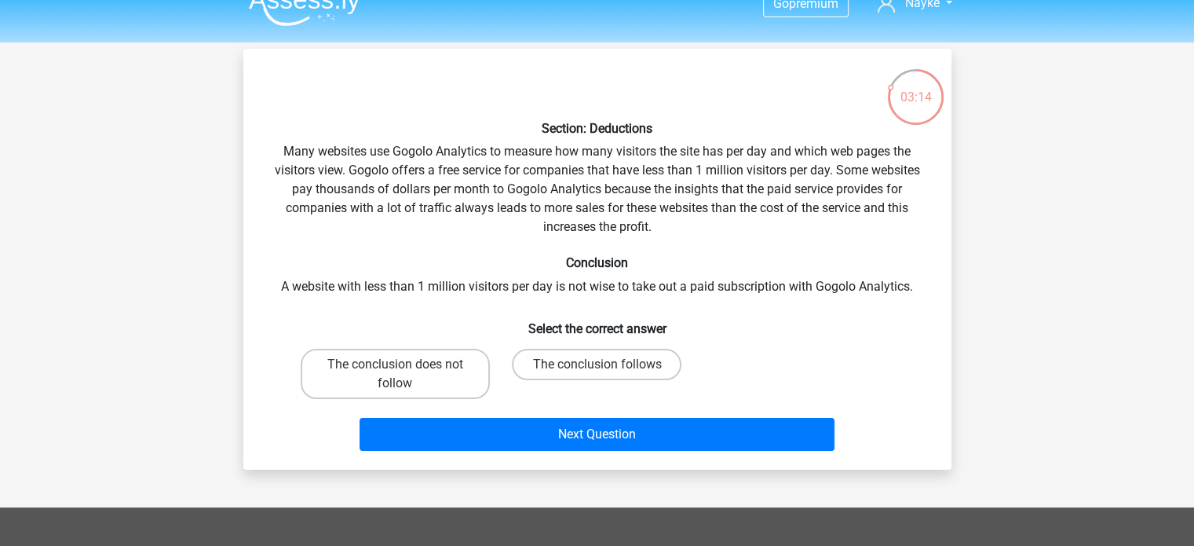
scroll to position [24, 0]
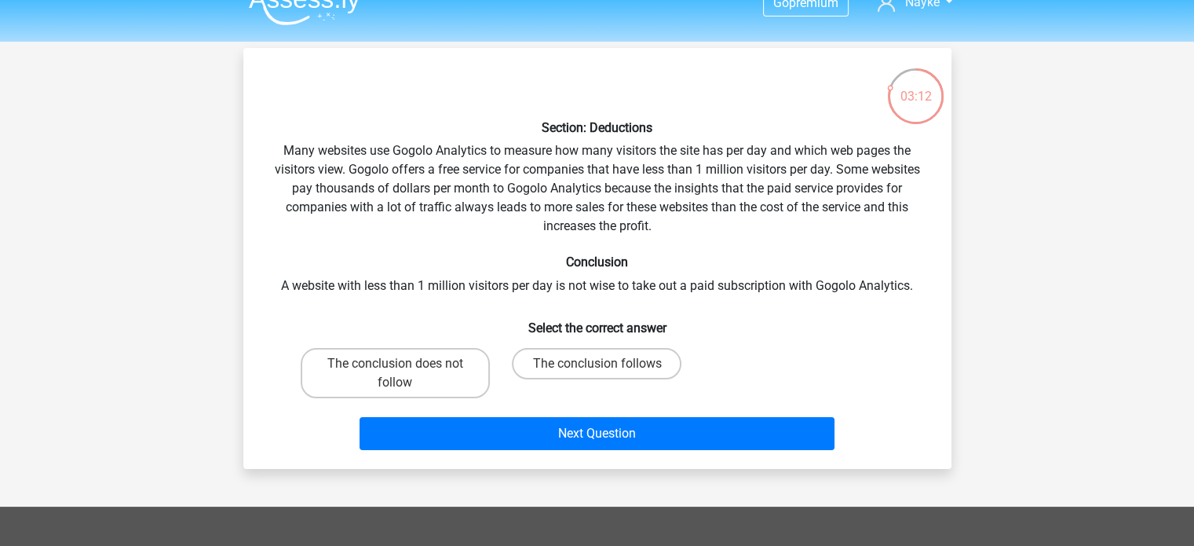
click at [431, 371] on label "The conclusion does not follow" at bounding box center [395, 373] width 189 height 50
click at [405, 371] on input "The conclusion does not follow" at bounding box center [400, 369] width 10 height 10
radio input "true"
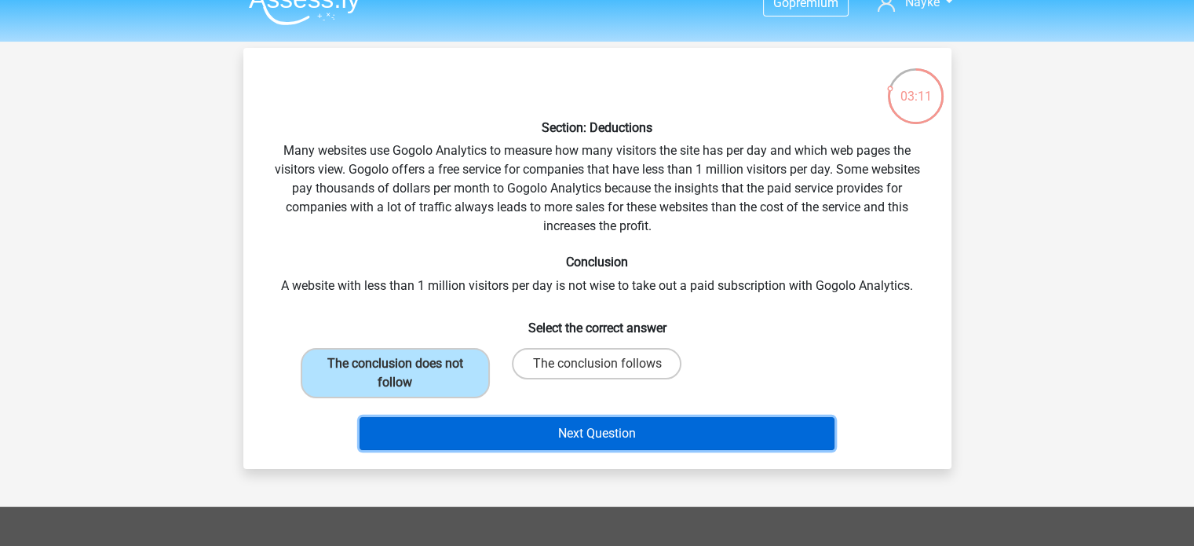
click at [584, 434] on button "Next Question" at bounding box center [597, 433] width 475 height 33
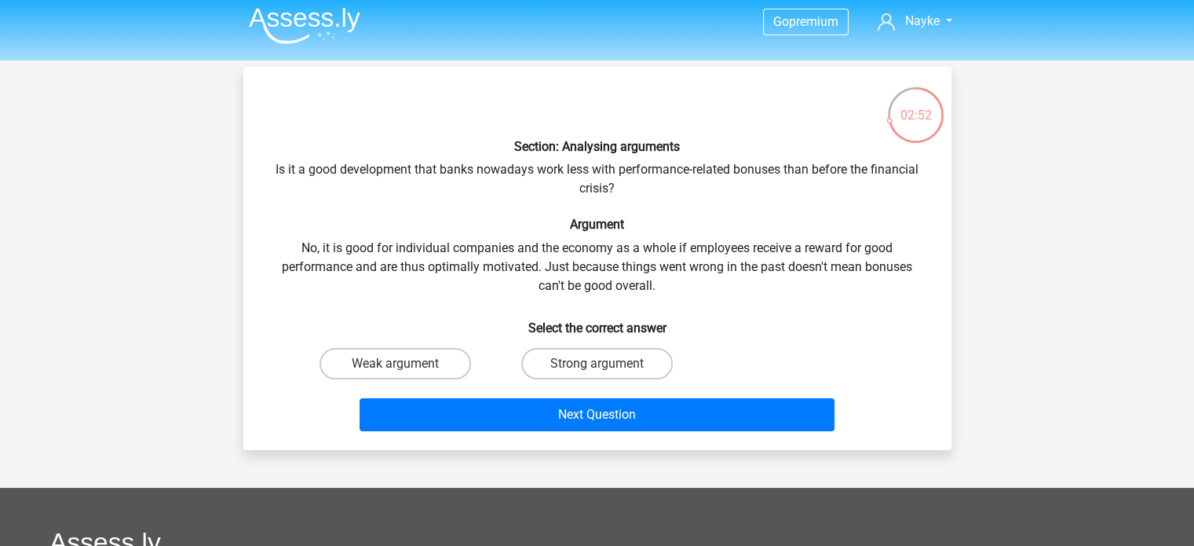
scroll to position [6, 0]
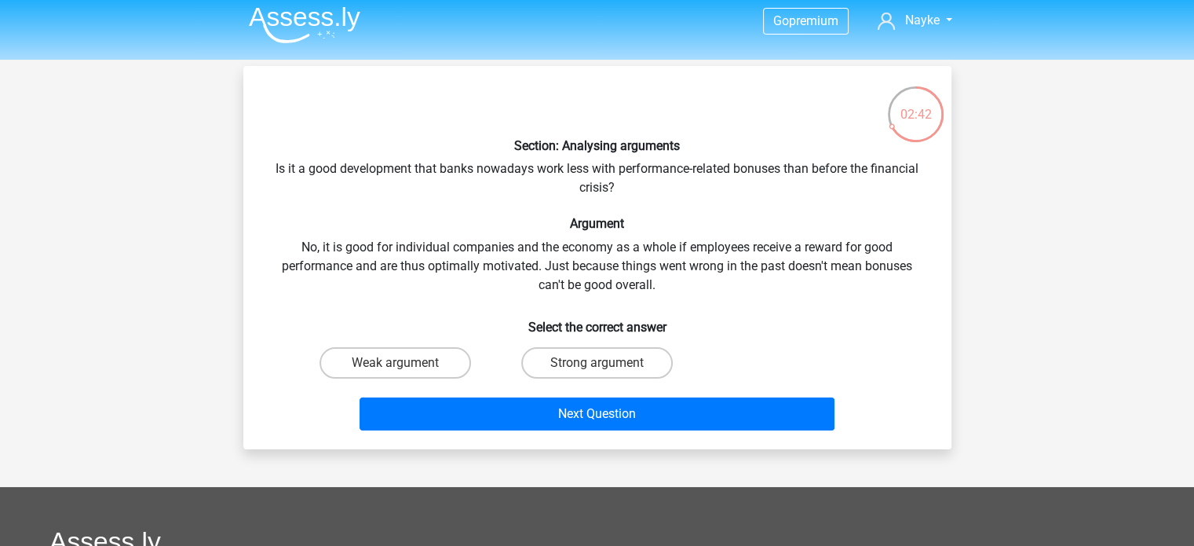
click at [572, 359] on label "Strong argument" at bounding box center [597, 362] width 152 height 31
click at [597, 363] on input "Strong argument" at bounding box center [602, 368] width 10 height 10
radio input "true"
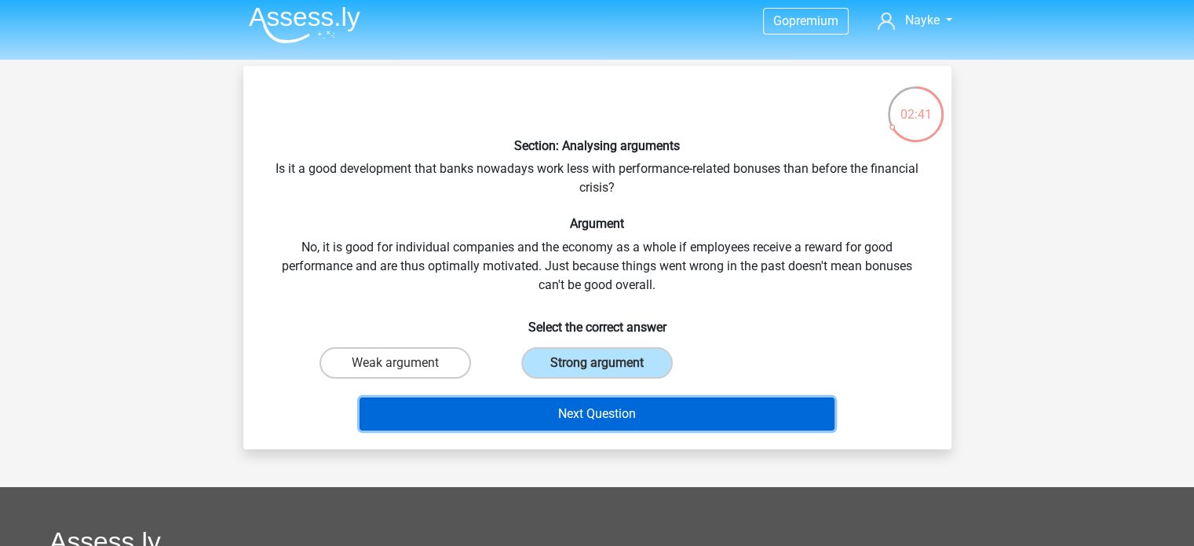
click at [607, 412] on button "Next Question" at bounding box center [597, 413] width 475 height 33
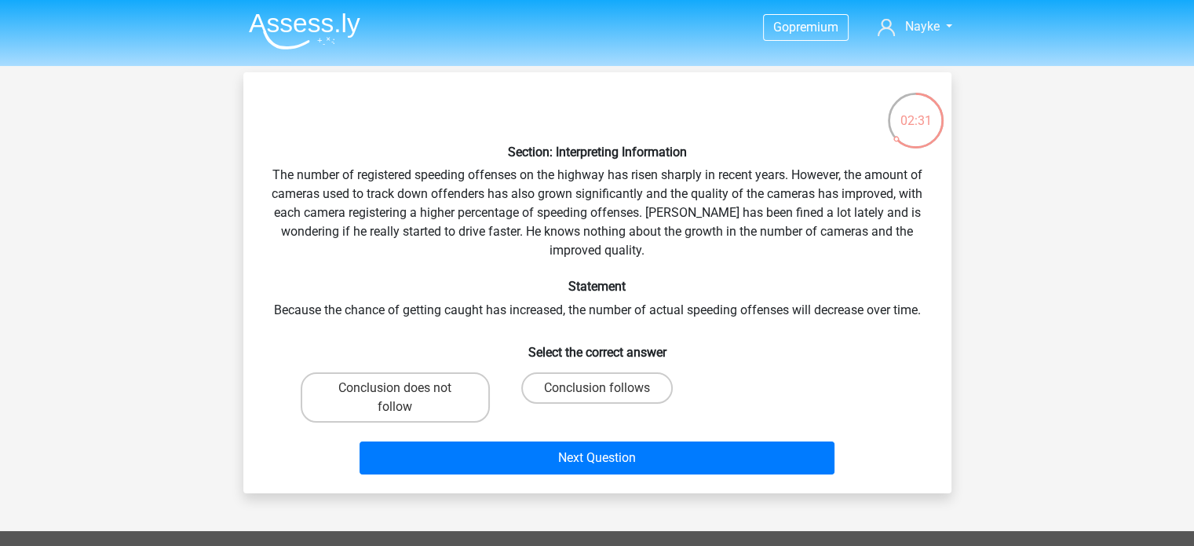
scroll to position [2, 0]
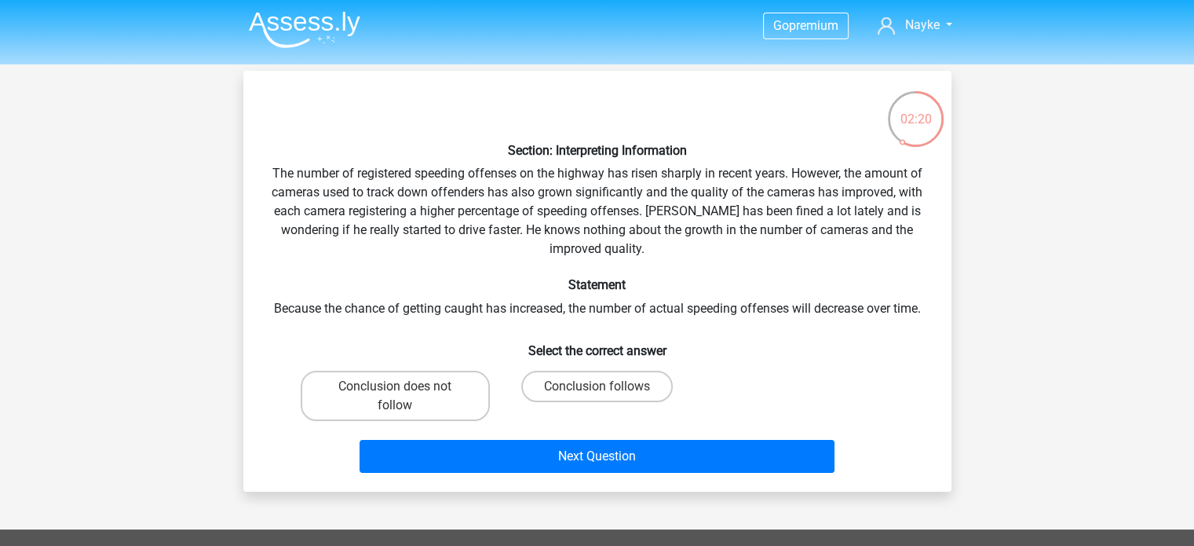
click at [434, 404] on label "Conclusion does not follow" at bounding box center [395, 396] width 189 height 50
click at [405, 397] on input "Conclusion does not follow" at bounding box center [400, 391] width 10 height 10
radio input "true"
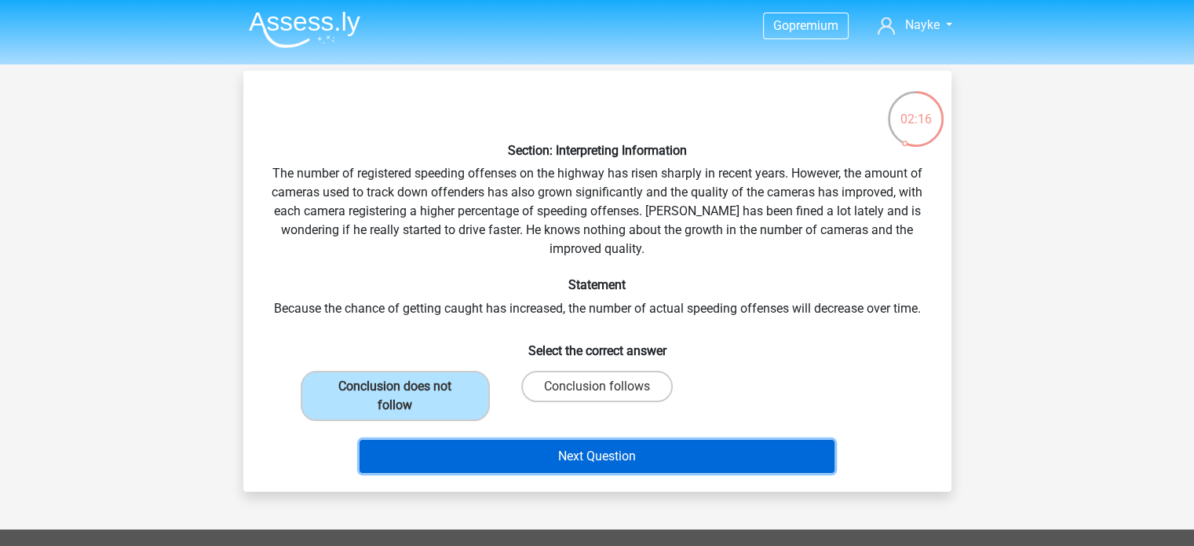
click at [508, 458] on button "Next Question" at bounding box center [597, 456] width 475 height 33
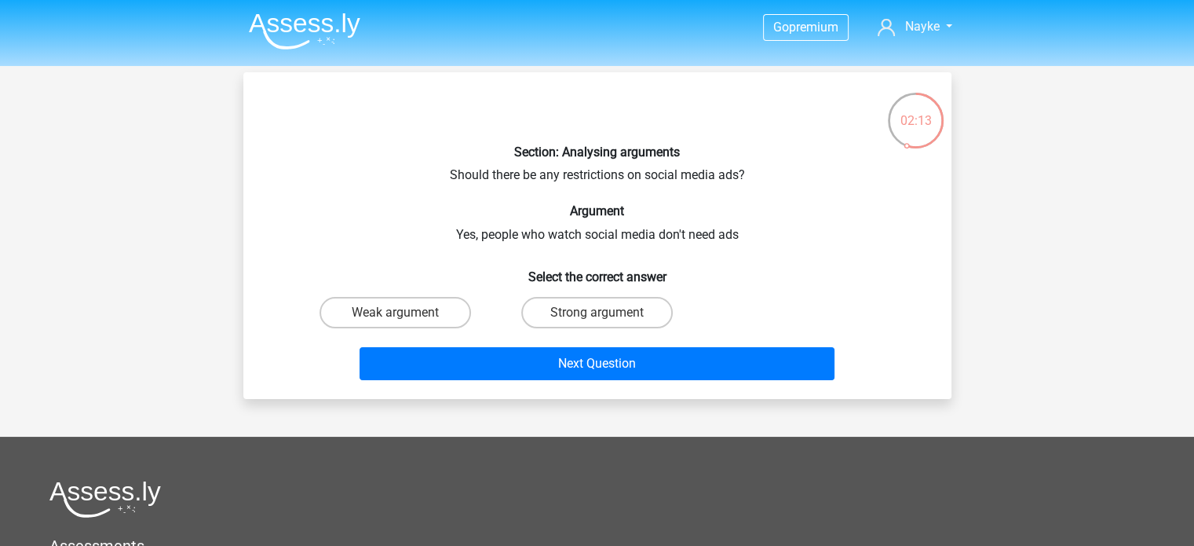
scroll to position [0, 0]
click at [412, 313] on label "Weak argument" at bounding box center [396, 312] width 152 height 31
click at [405, 313] on input "Weak argument" at bounding box center [400, 318] width 10 height 10
radio input "true"
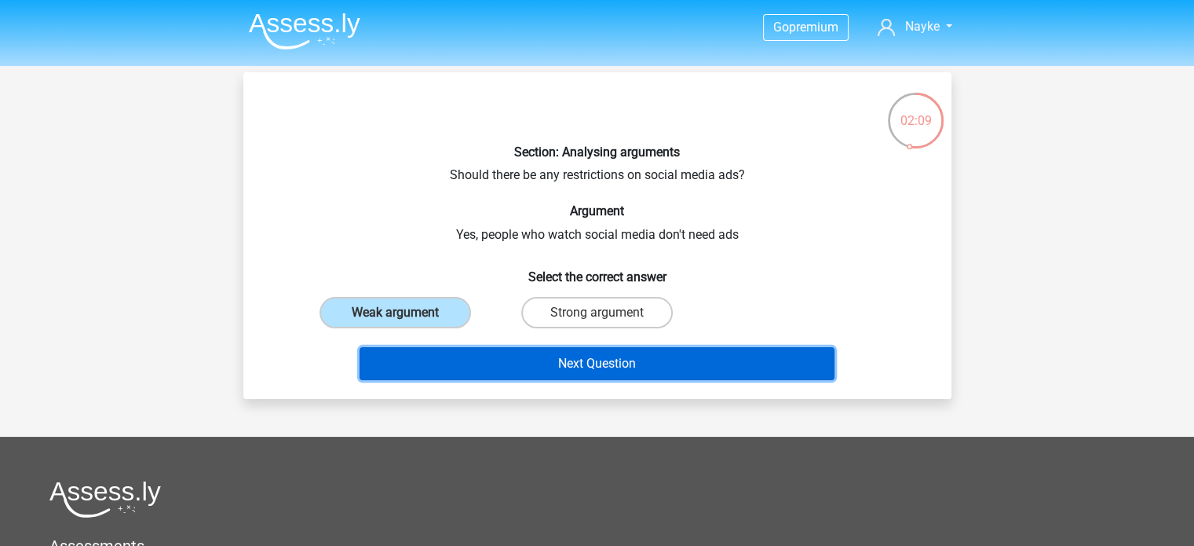
click at [503, 357] on button "Next Question" at bounding box center [597, 363] width 475 height 33
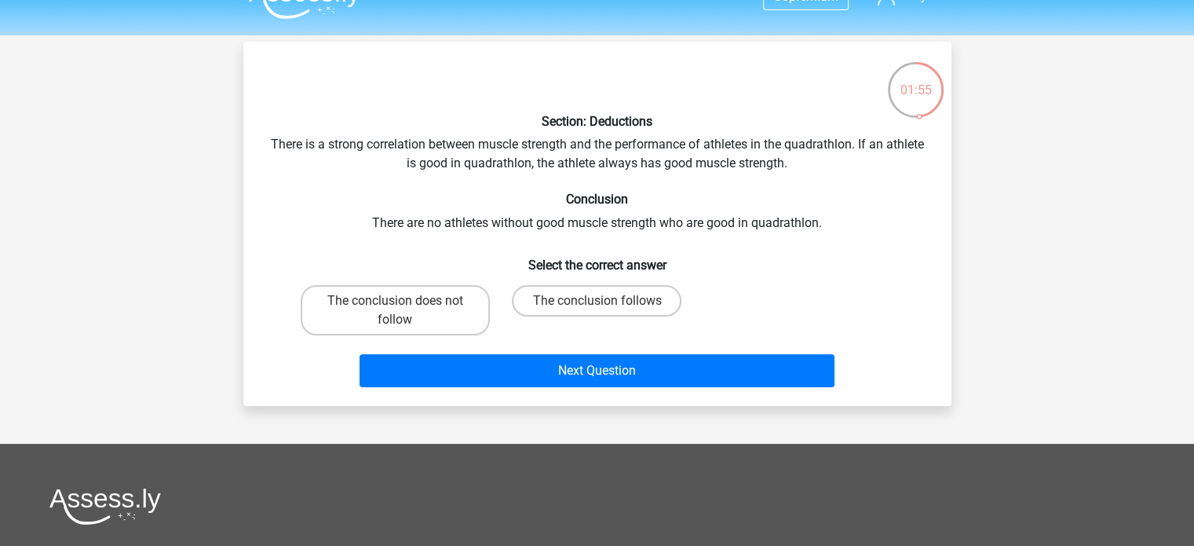
scroll to position [31, 0]
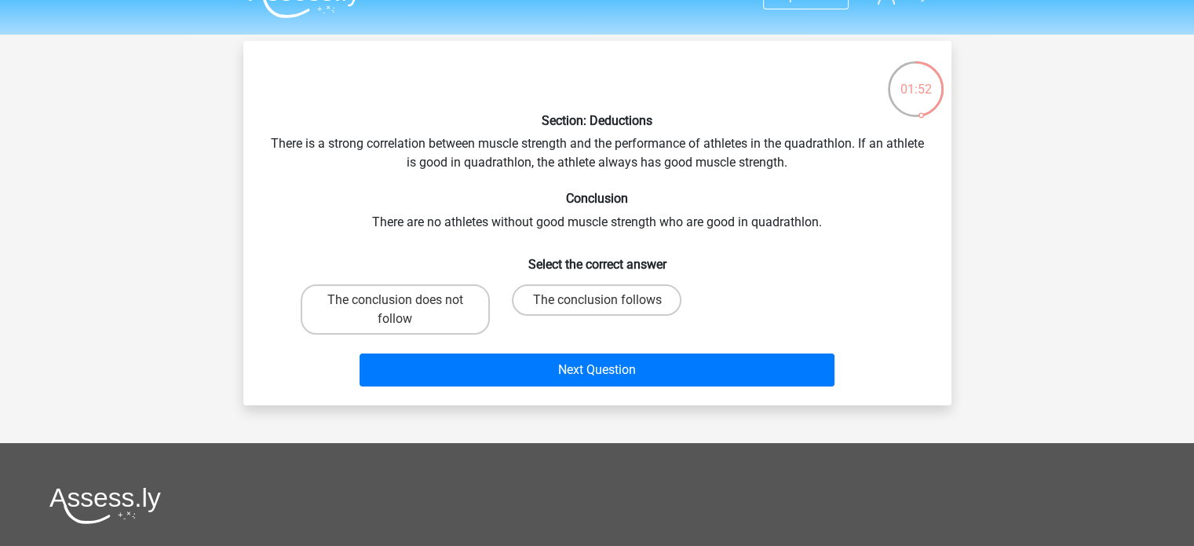
click at [575, 298] on label "The conclusion follows" at bounding box center [597, 299] width 170 height 31
click at [597, 300] on input "The conclusion follows" at bounding box center [602, 305] width 10 height 10
radio input "true"
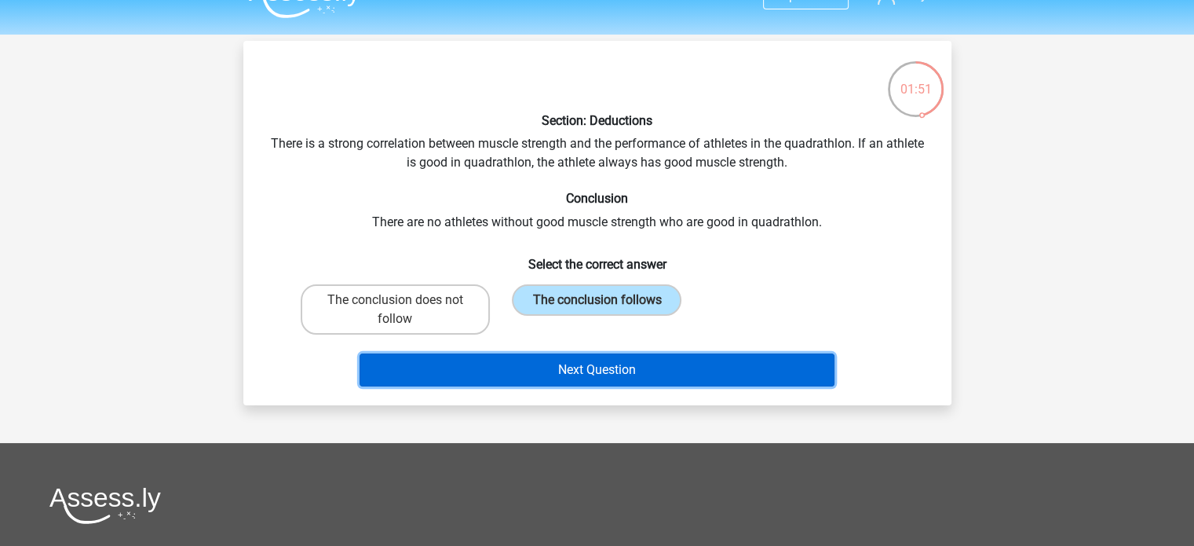
click at [521, 364] on button "Next Question" at bounding box center [597, 369] width 475 height 33
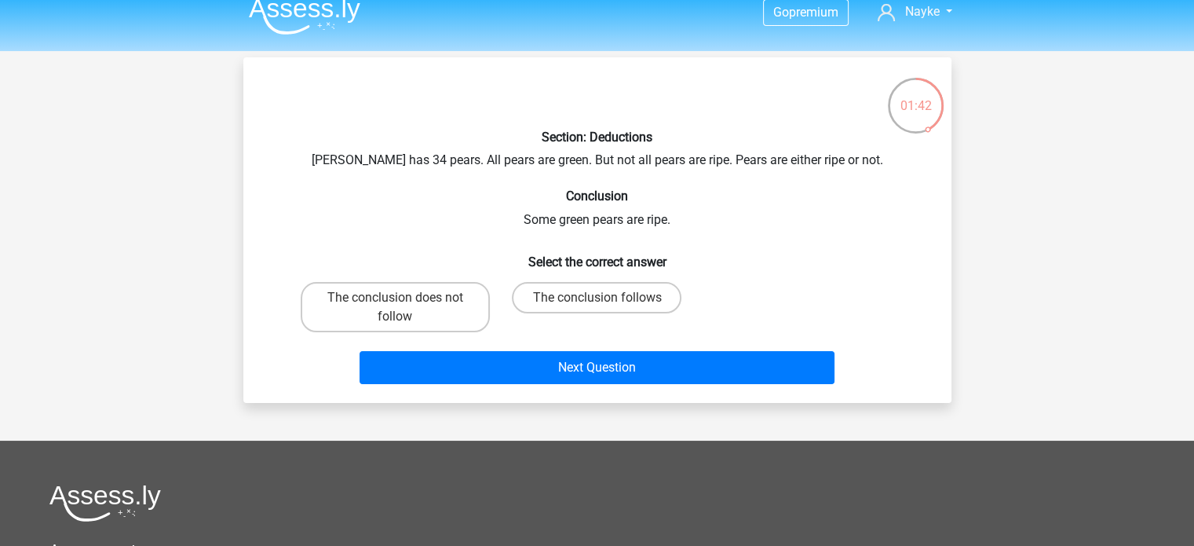
scroll to position [16, 0]
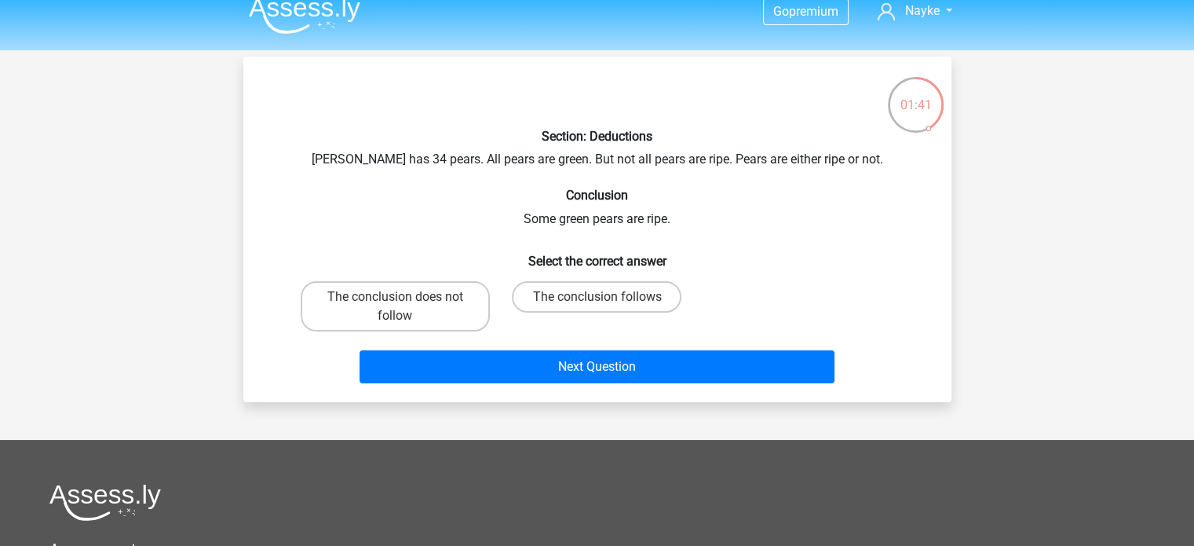
click at [559, 293] on label "The conclusion follows" at bounding box center [597, 296] width 170 height 31
click at [597, 297] on input "The conclusion follows" at bounding box center [602, 302] width 10 height 10
radio input "true"
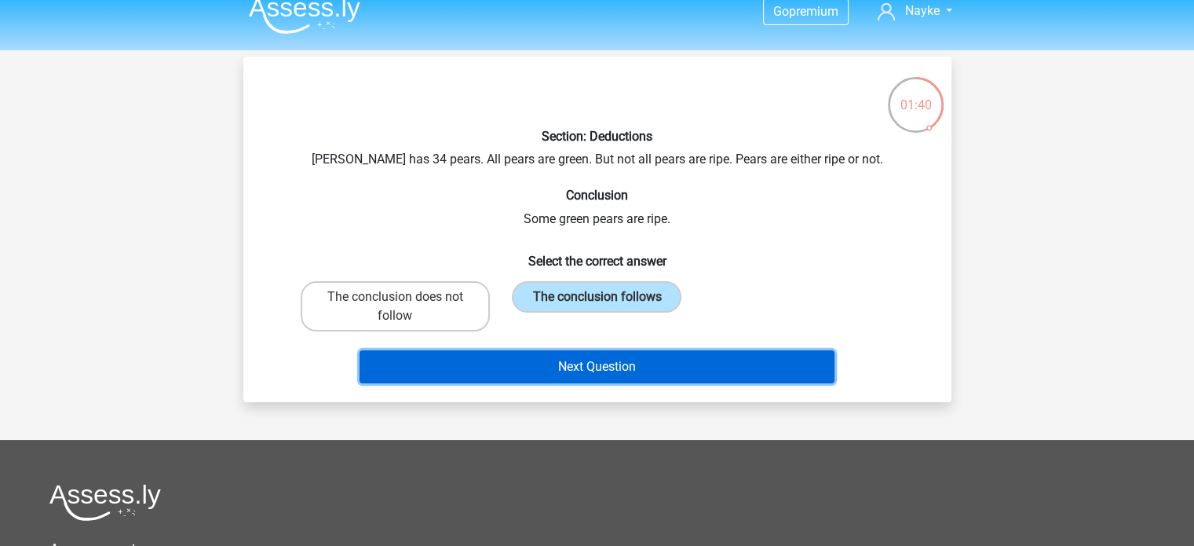
click at [521, 367] on button "Next Question" at bounding box center [597, 366] width 475 height 33
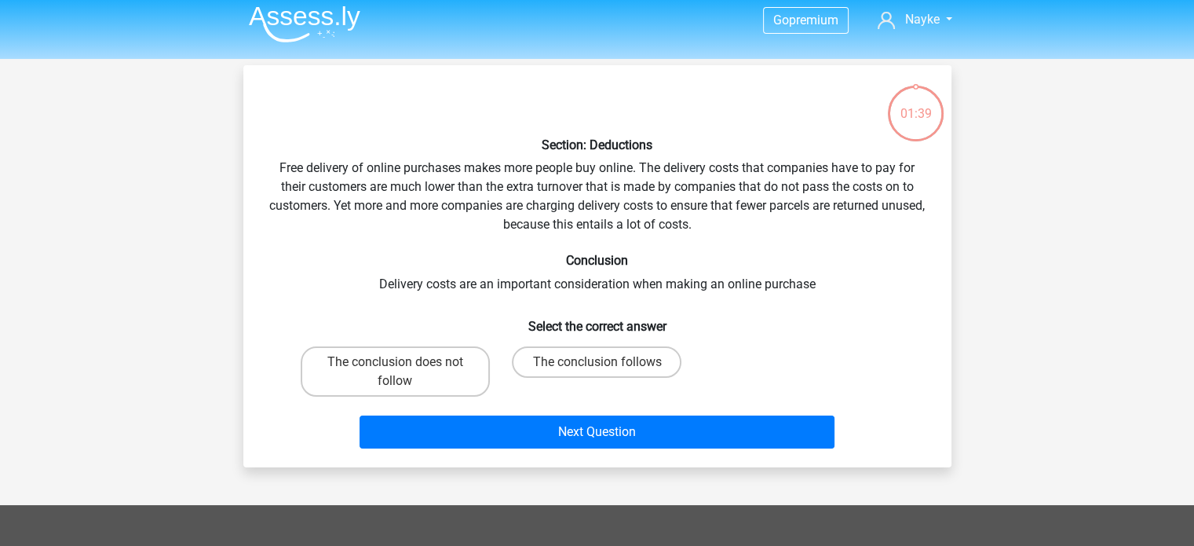
scroll to position [1, 0]
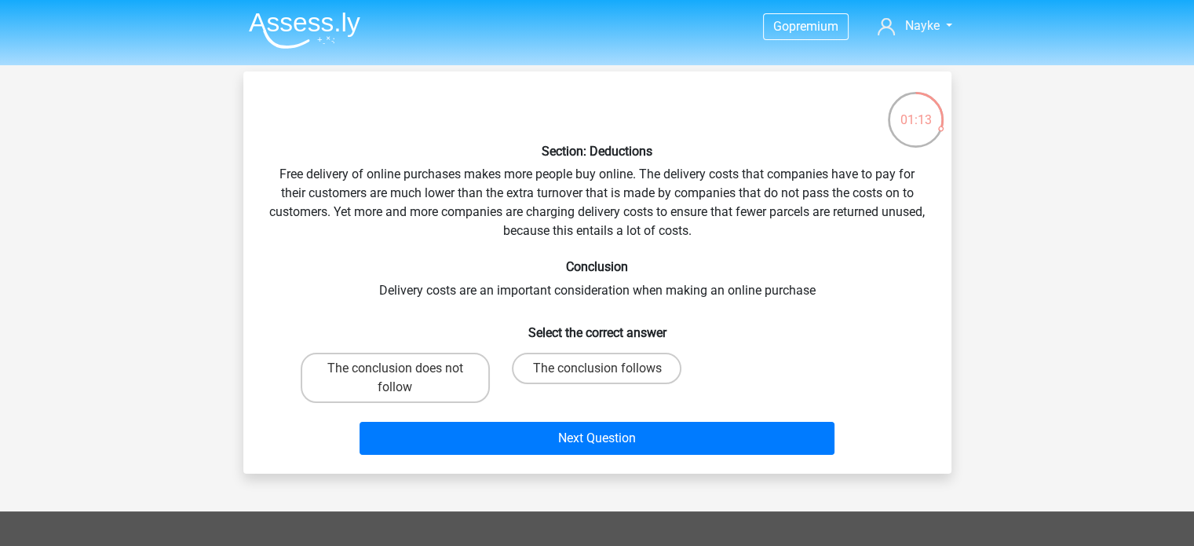
click at [543, 374] on label "The conclusion follows" at bounding box center [597, 368] width 170 height 31
click at [597, 374] on input "The conclusion follows" at bounding box center [602, 373] width 10 height 10
radio input "true"
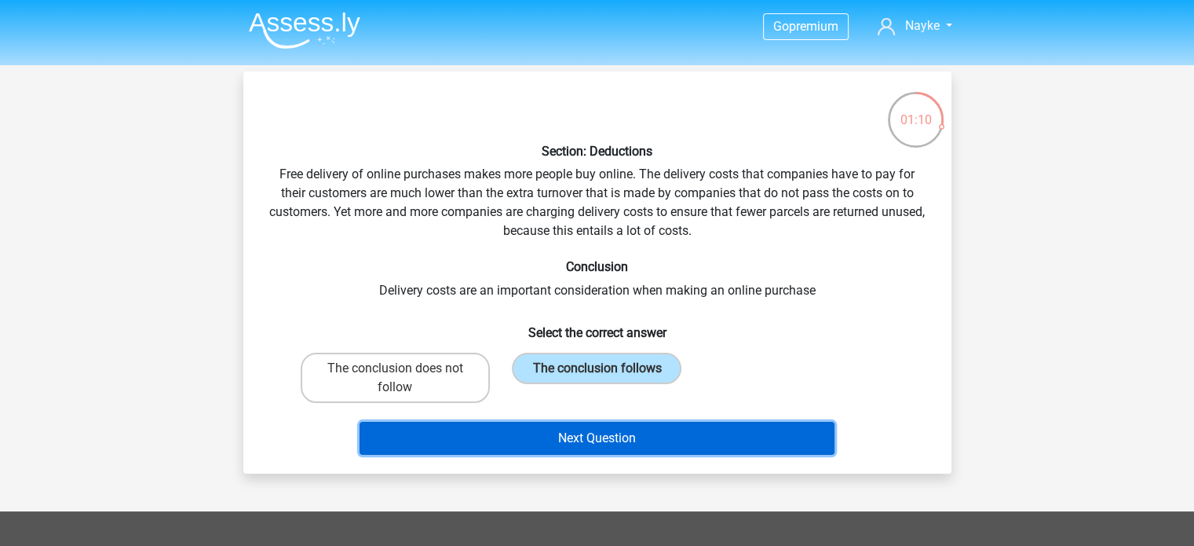
click at [499, 438] on button "Next Question" at bounding box center [597, 438] width 475 height 33
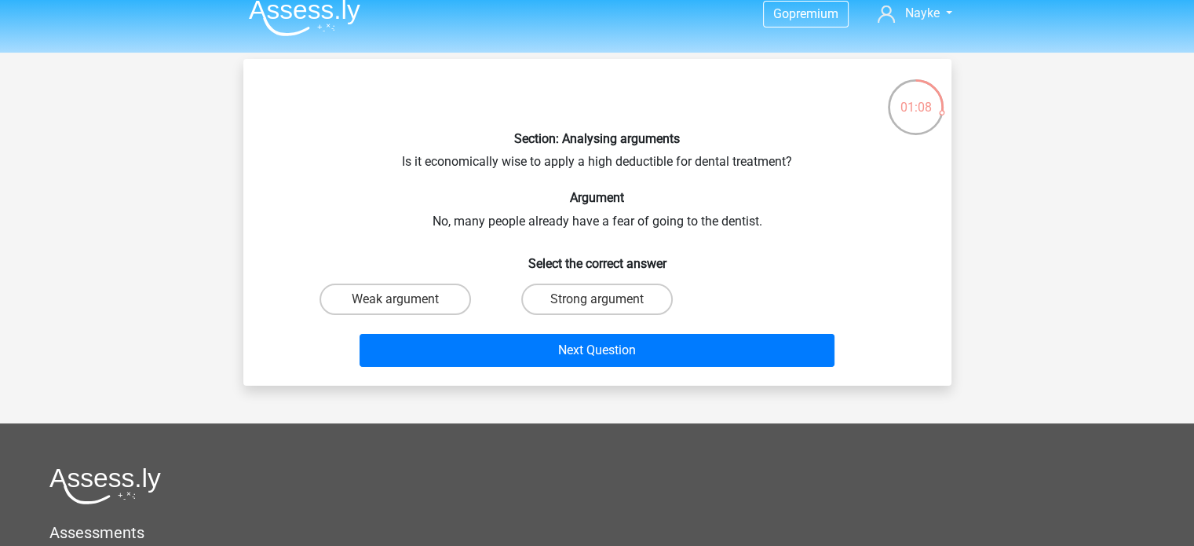
scroll to position [13, 0]
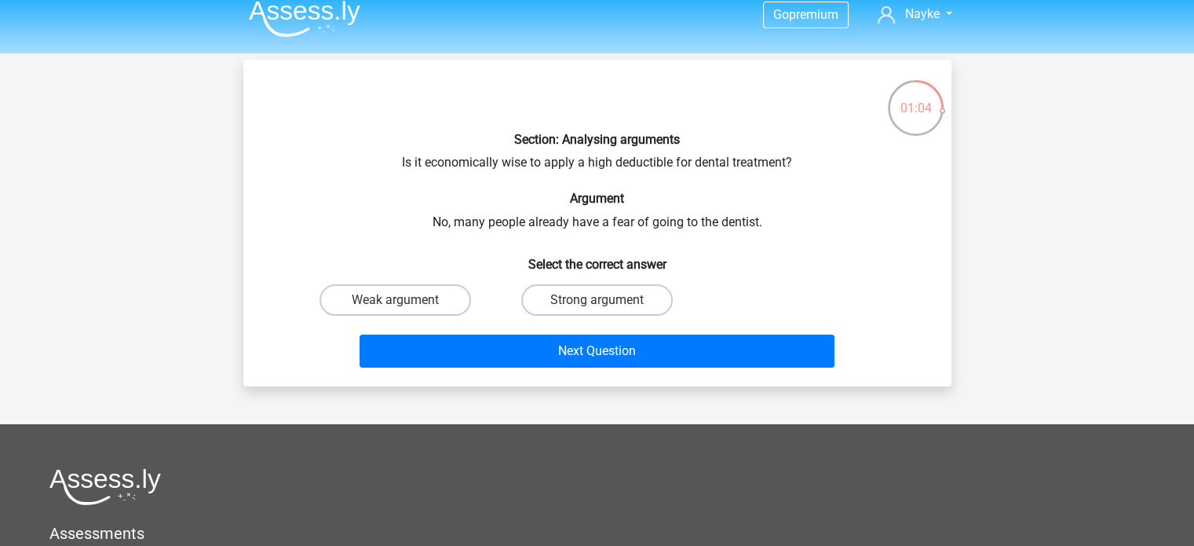
click at [390, 298] on label "Weak argument" at bounding box center [396, 299] width 152 height 31
click at [395, 300] on input "Weak argument" at bounding box center [400, 305] width 10 height 10
radio input "true"
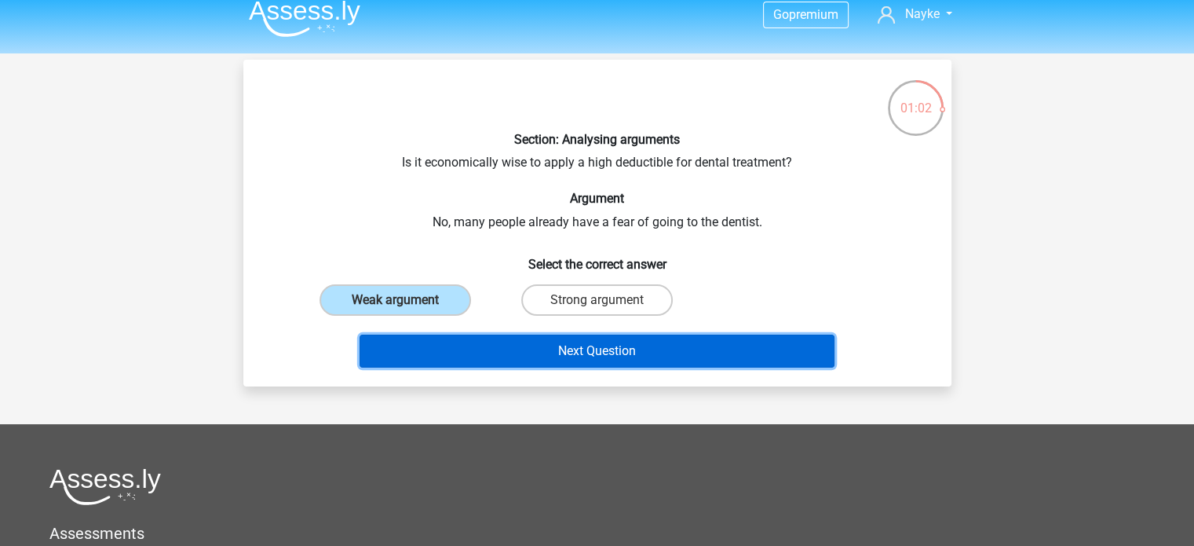
click at [584, 357] on button "Next Question" at bounding box center [597, 351] width 475 height 33
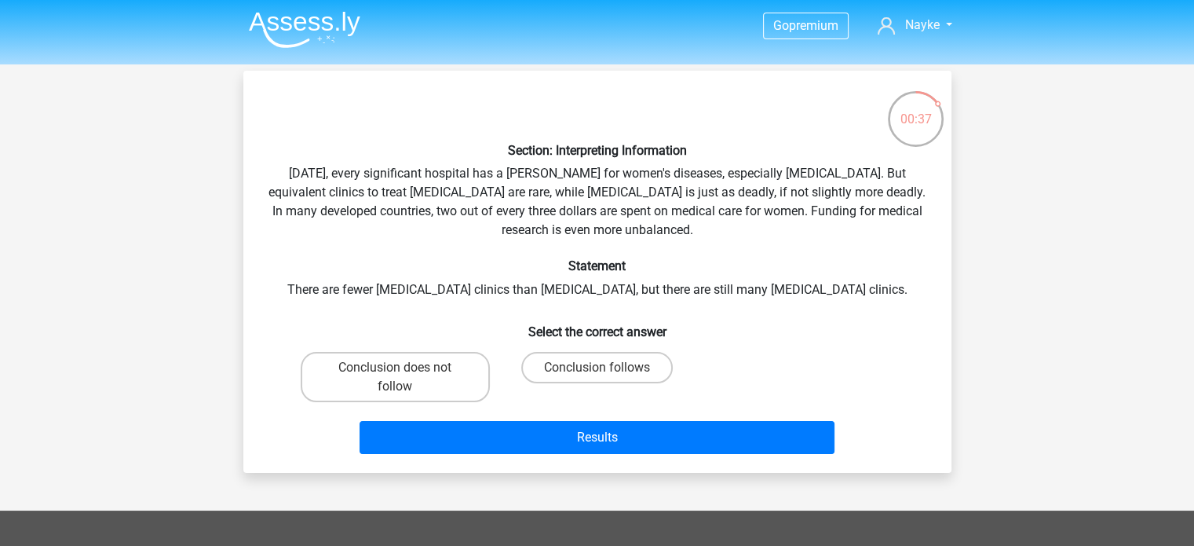
scroll to position [0, 0]
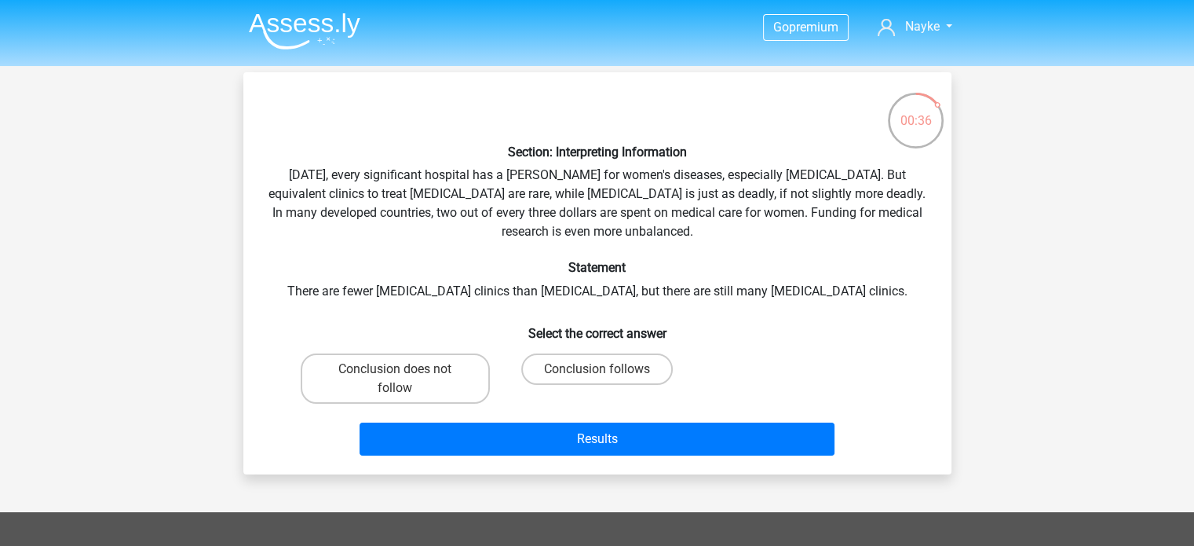
click at [416, 364] on label "Conclusion does not follow" at bounding box center [395, 378] width 189 height 50
click at [405, 369] on input "Conclusion does not follow" at bounding box center [400, 374] width 10 height 10
radio input "true"
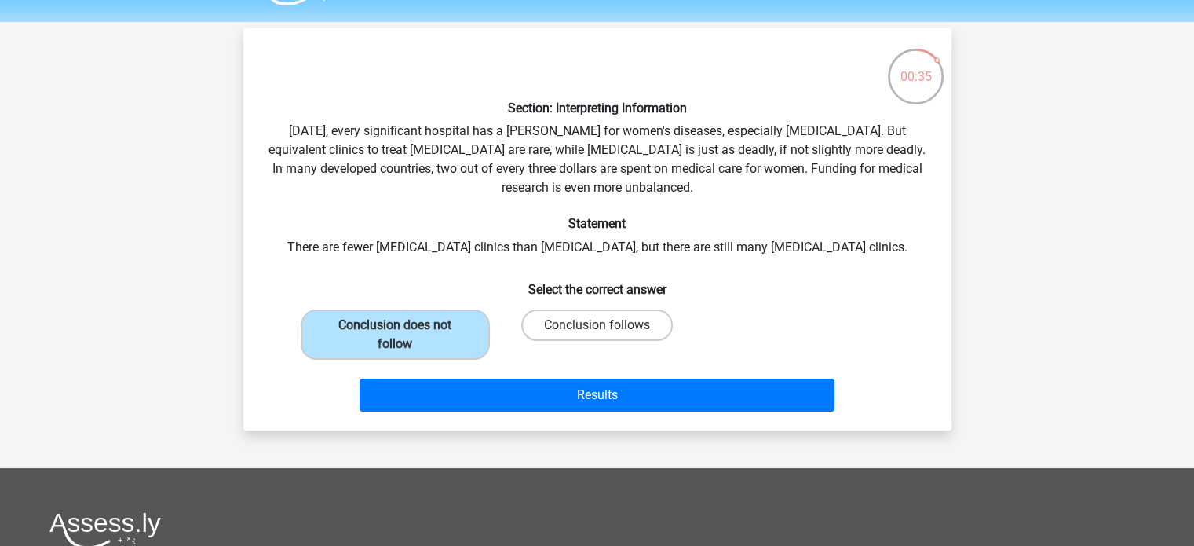
scroll to position [47, 0]
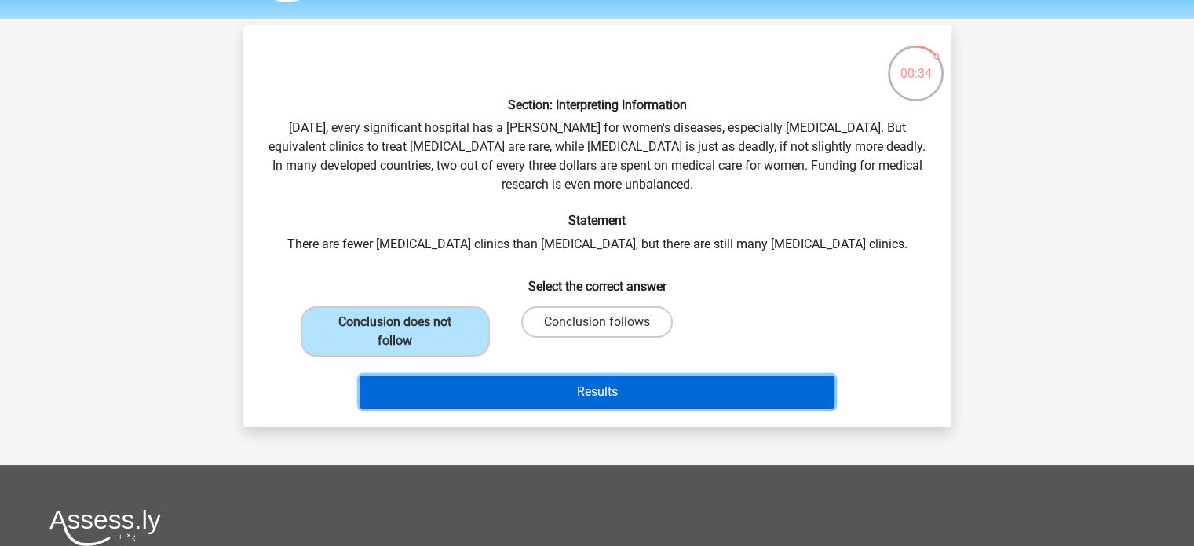
click at [624, 379] on button "Results" at bounding box center [597, 391] width 475 height 33
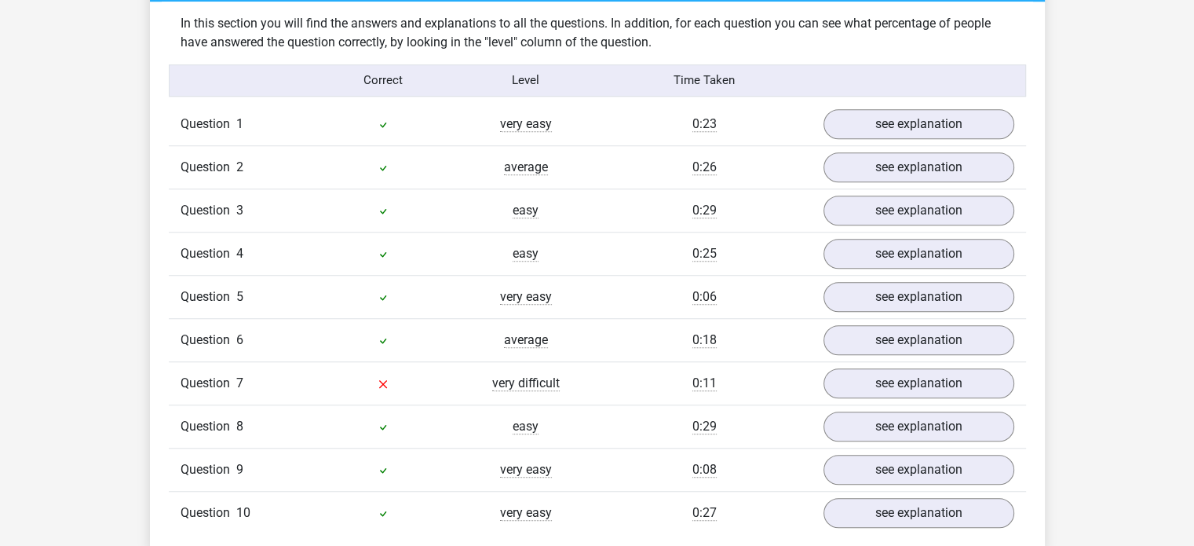
scroll to position [1316, 0]
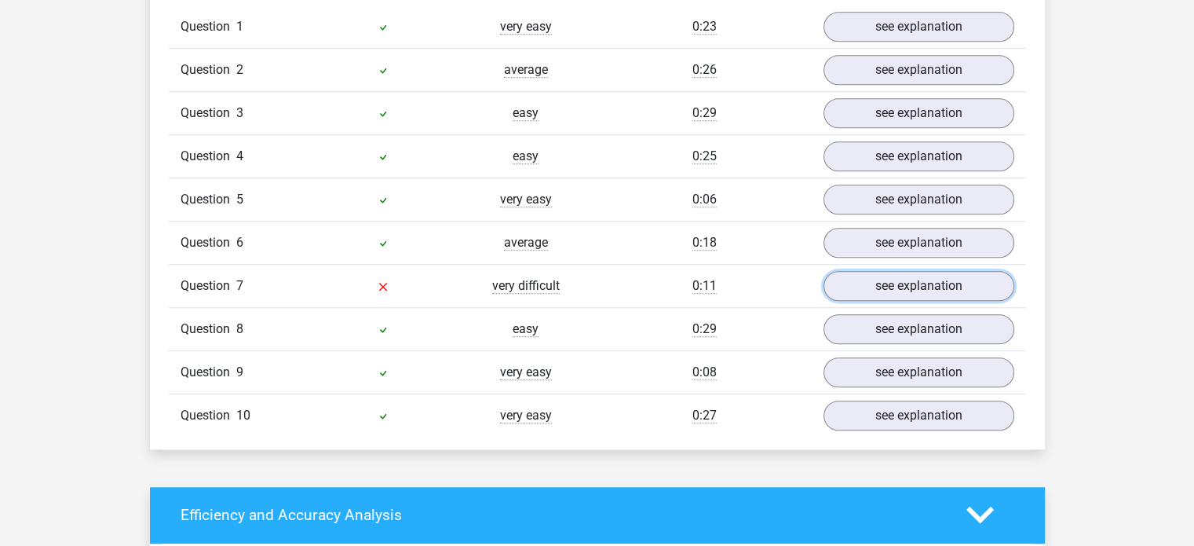
click at [920, 282] on link "see explanation" at bounding box center [919, 286] width 191 height 30
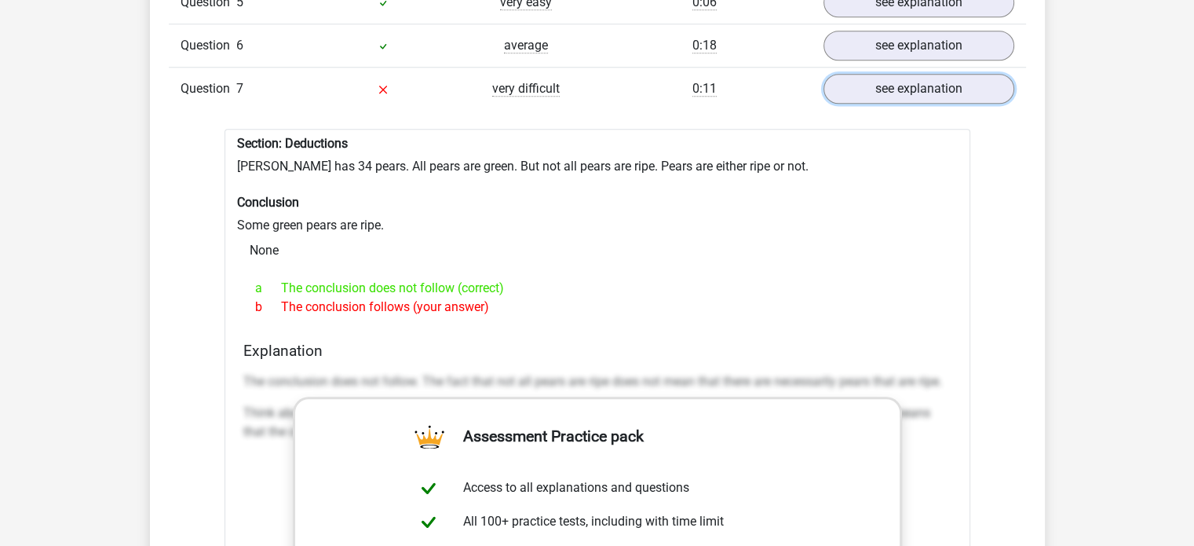
scroll to position [1514, 0]
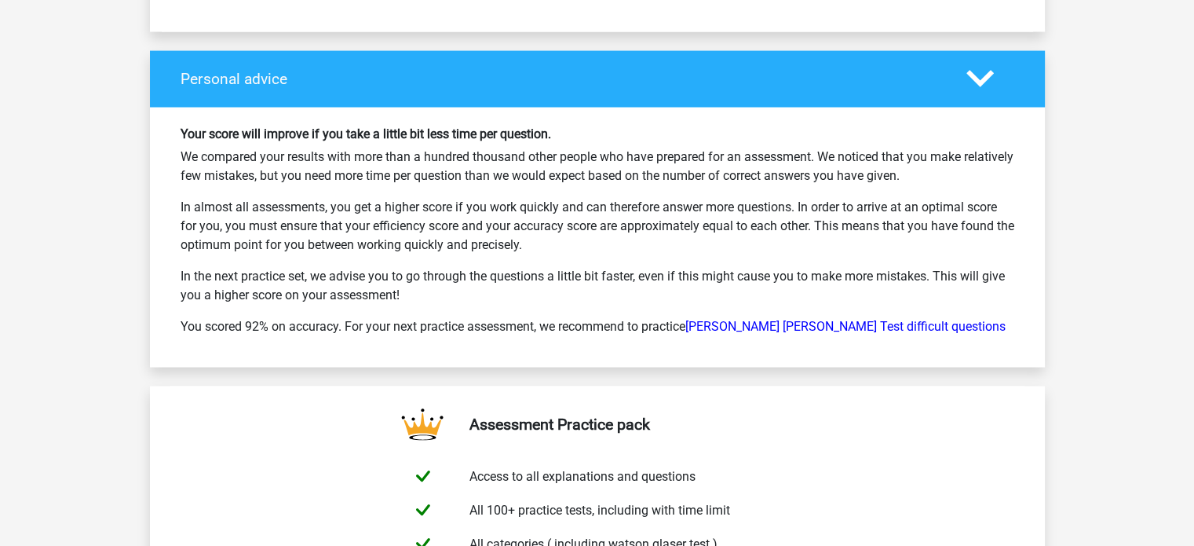
scroll to position [3046, 0]
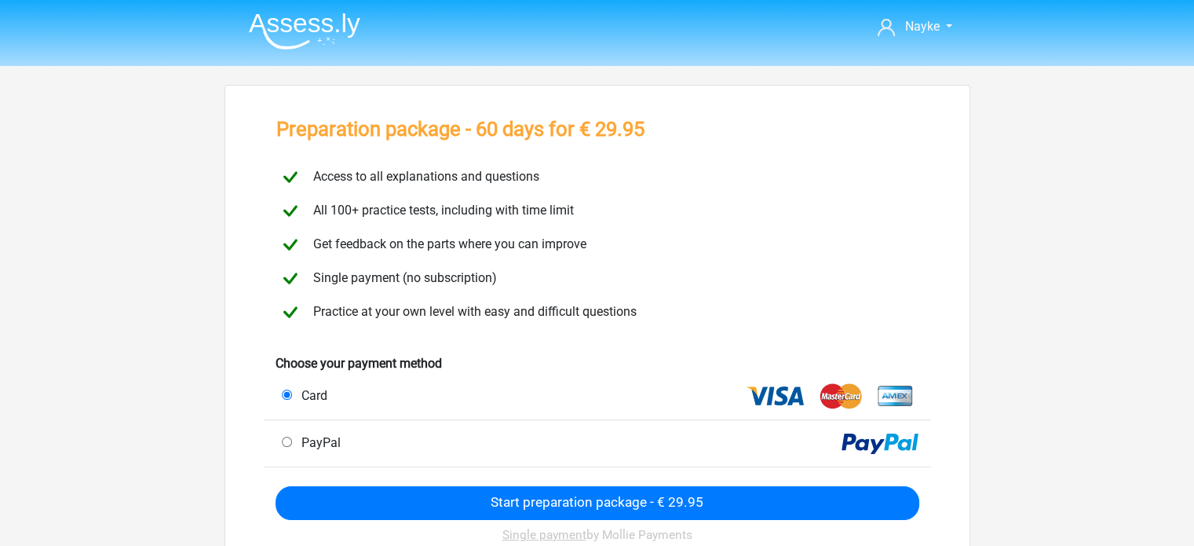
click at [933, 283] on div "Preparation package - 60 days for € 29.95 Access to all explanations and questi…" at bounding box center [598, 355] width 746 height 541
